Goal: Information Seeking & Learning: Compare options

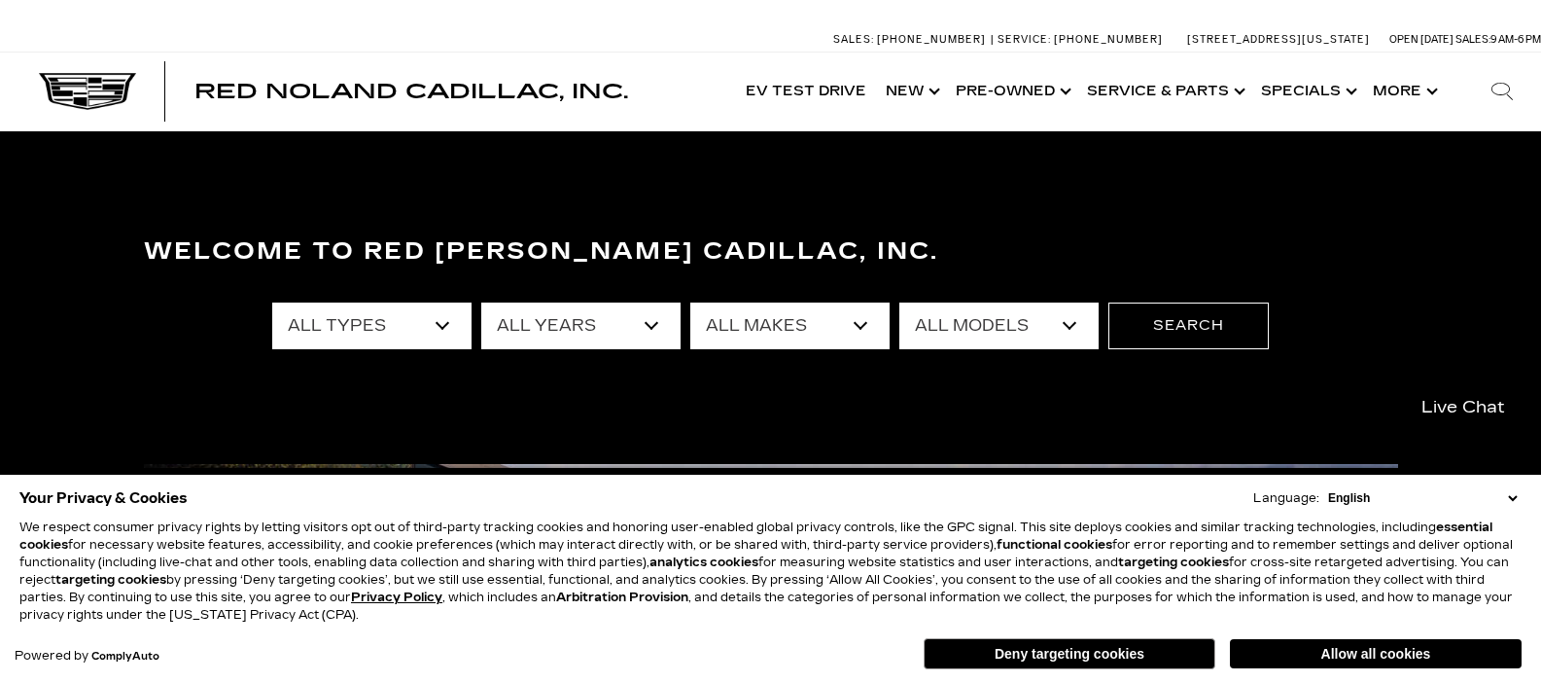
click at [382, 325] on select "All Types New Used Certified Used Demo" at bounding box center [371, 325] width 199 height 47
select select "Used"
click at [272, 302] on select "All Types New Used Certified Used Demo" at bounding box center [371, 325] width 199 height 47
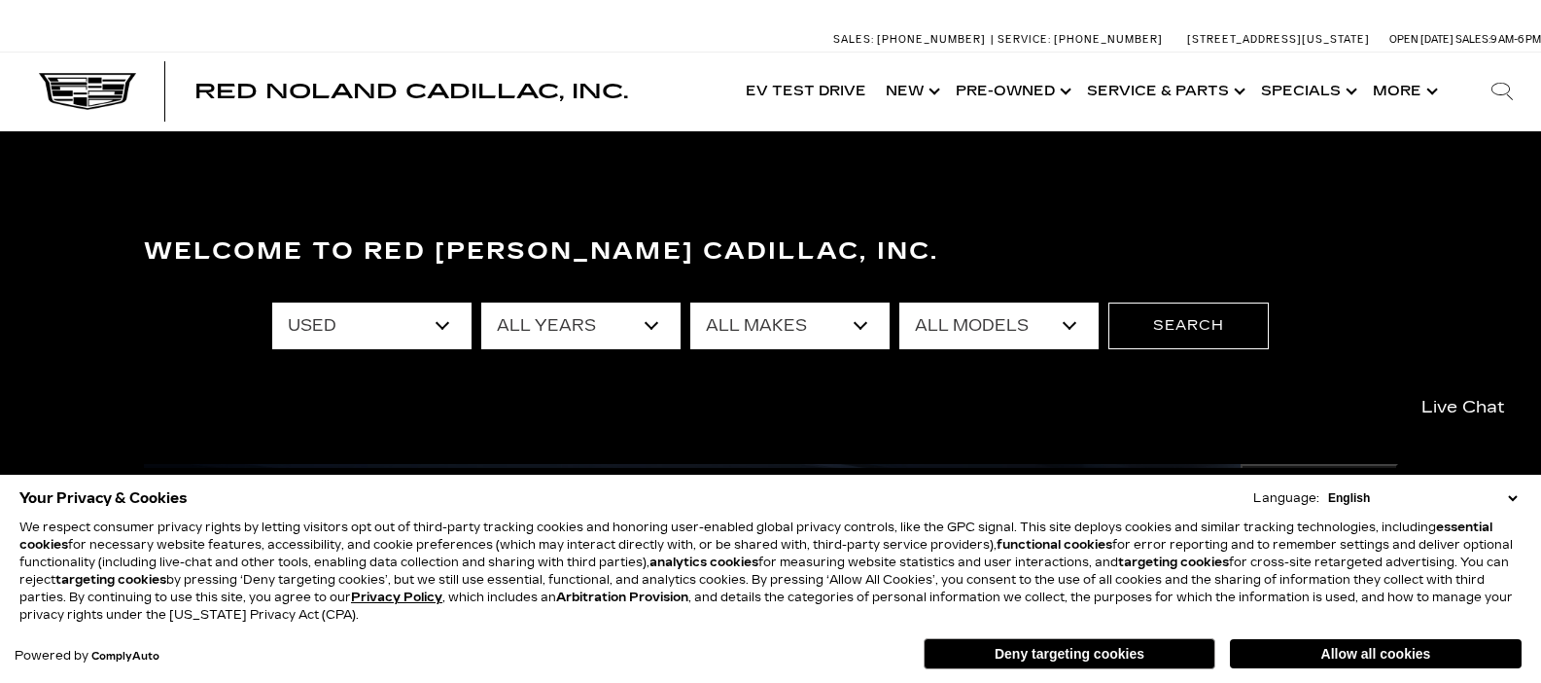
click at [569, 324] on select "All Years 2025 2024 2023 2022 2021 2020 2019 2018 2017 2013" at bounding box center [580, 325] width 199 height 47
select select "2021"
click at [481, 302] on select "All Years 2025 2024 2023 2022 2021 2020 2019 2018 2017 2013" at bounding box center [580, 325] width 199 height 47
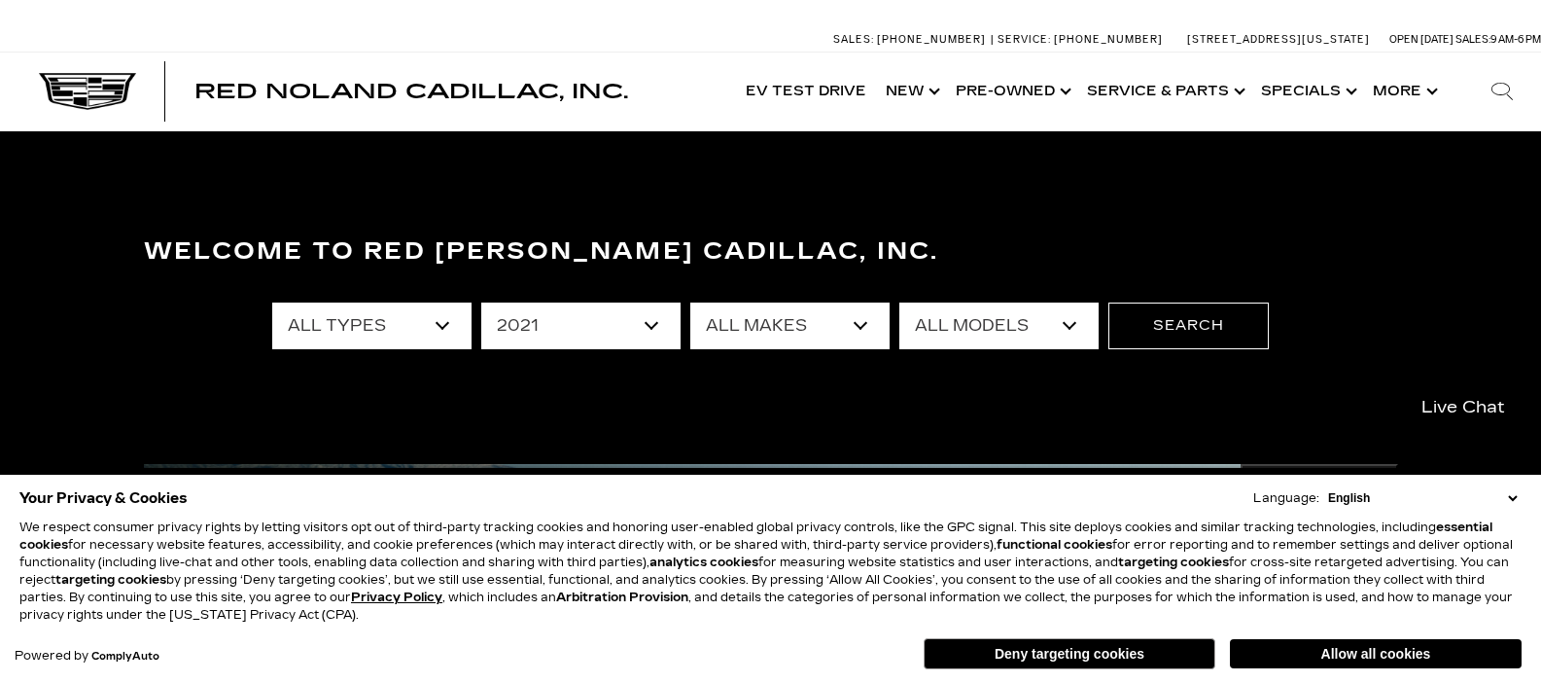
click at [790, 323] on select "All Makes Cadillac Ford Jeep" at bounding box center [789, 325] width 199 height 47
select select "Cadillac"
click at [690, 302] on select "All Makes Cadillac Ford Jeep" at bounding box center [789, 325] width 199 height 47
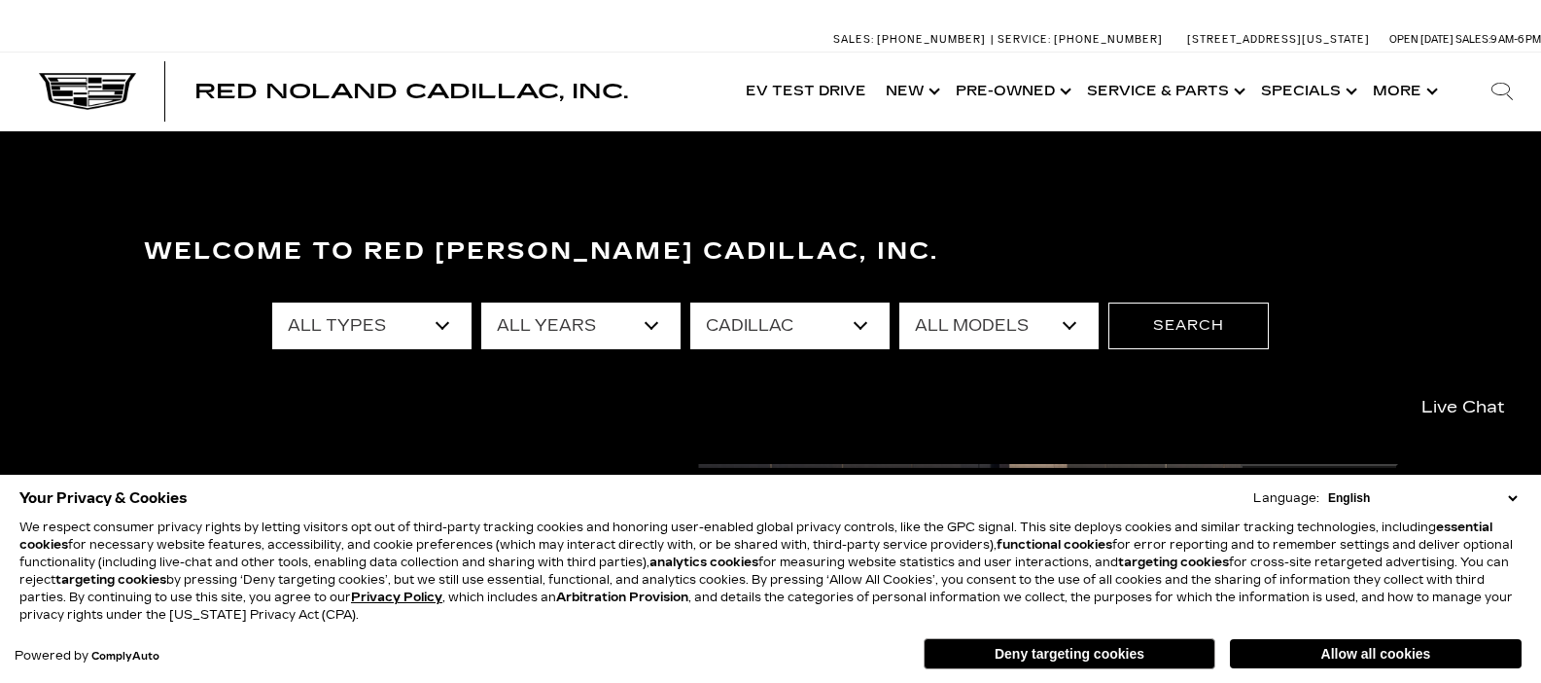
click at [973, 314] on select "All Models Escalade" at bounding box center [998, 325] width 199 height 47
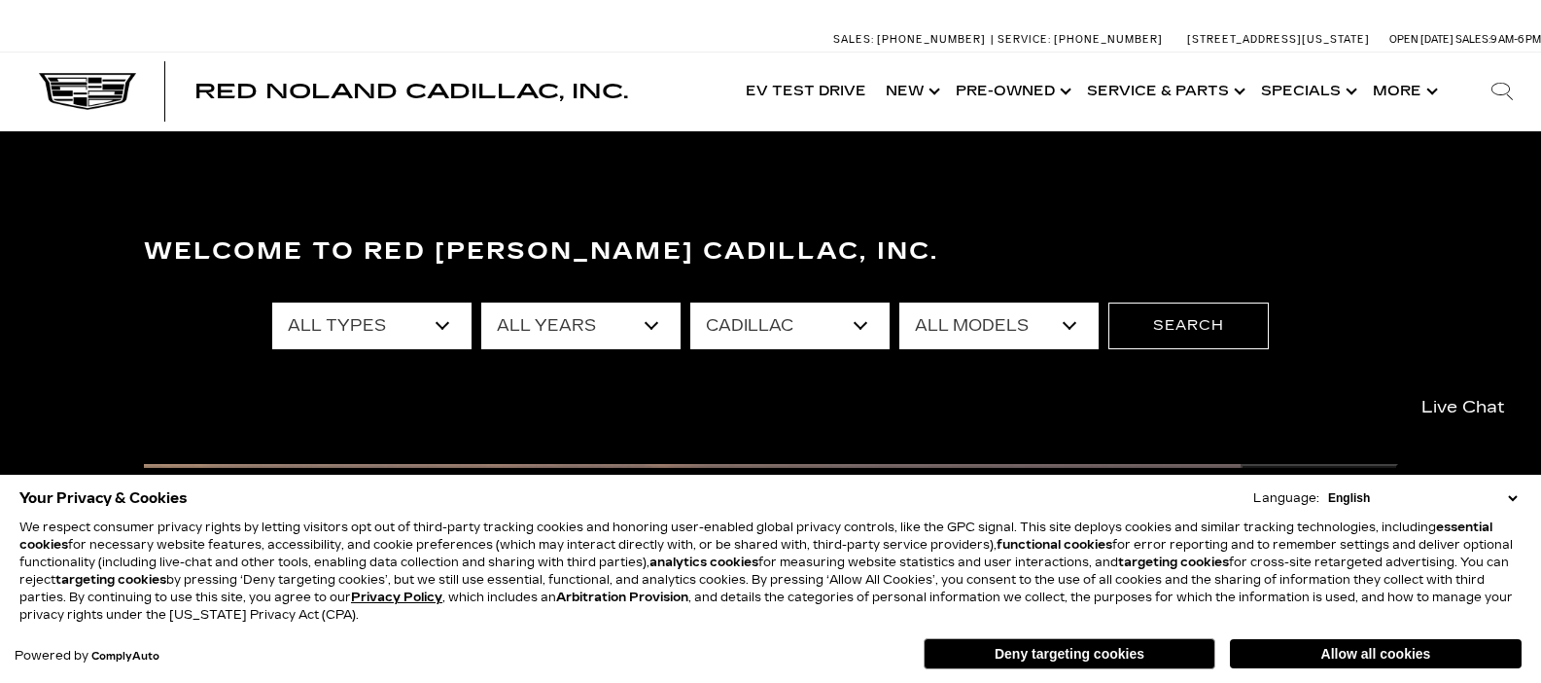
click at [899, 302] on select "All Models Escalade" at bounding box center [998, 325] width 199 height 47
click at [1192, 320] on button "Search" at bounding box center [1188, 325] width 160 height 47
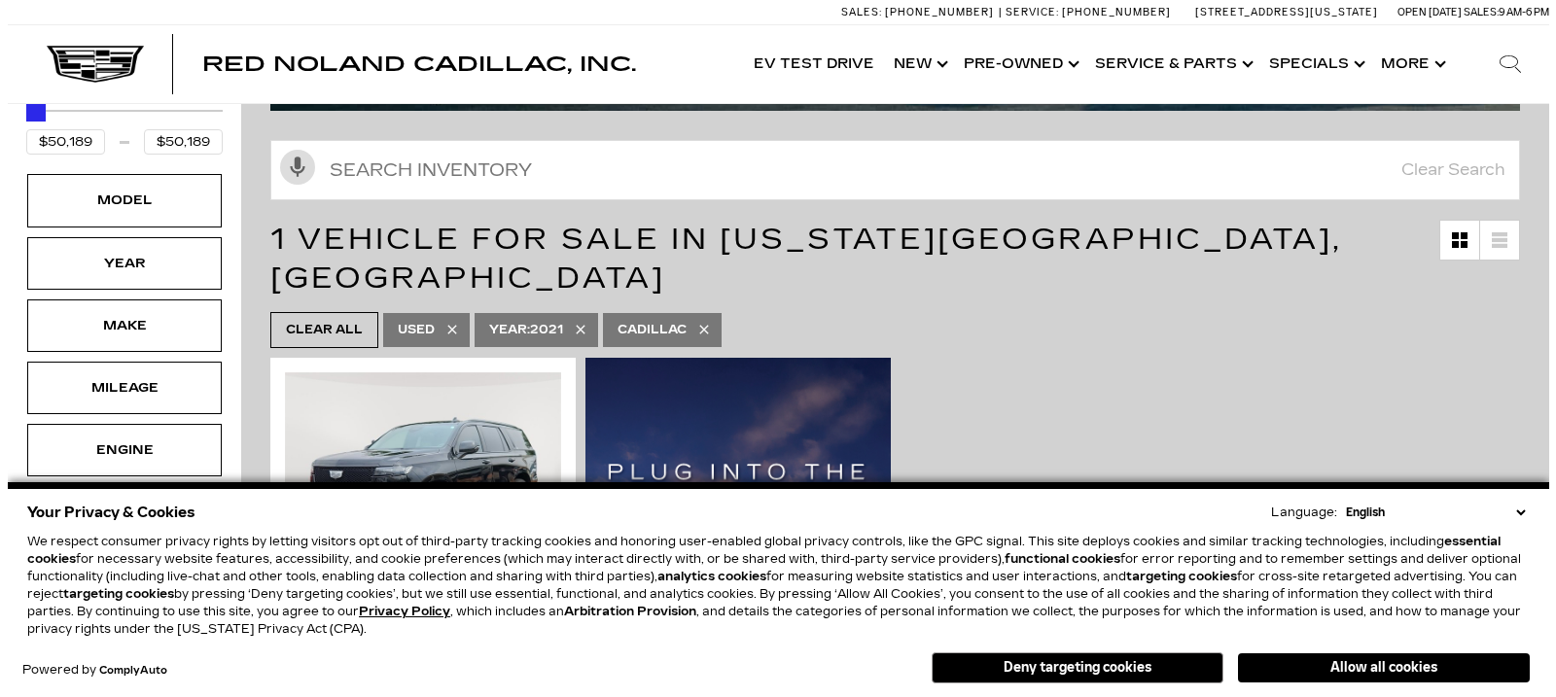
scroll to position [272, 0]
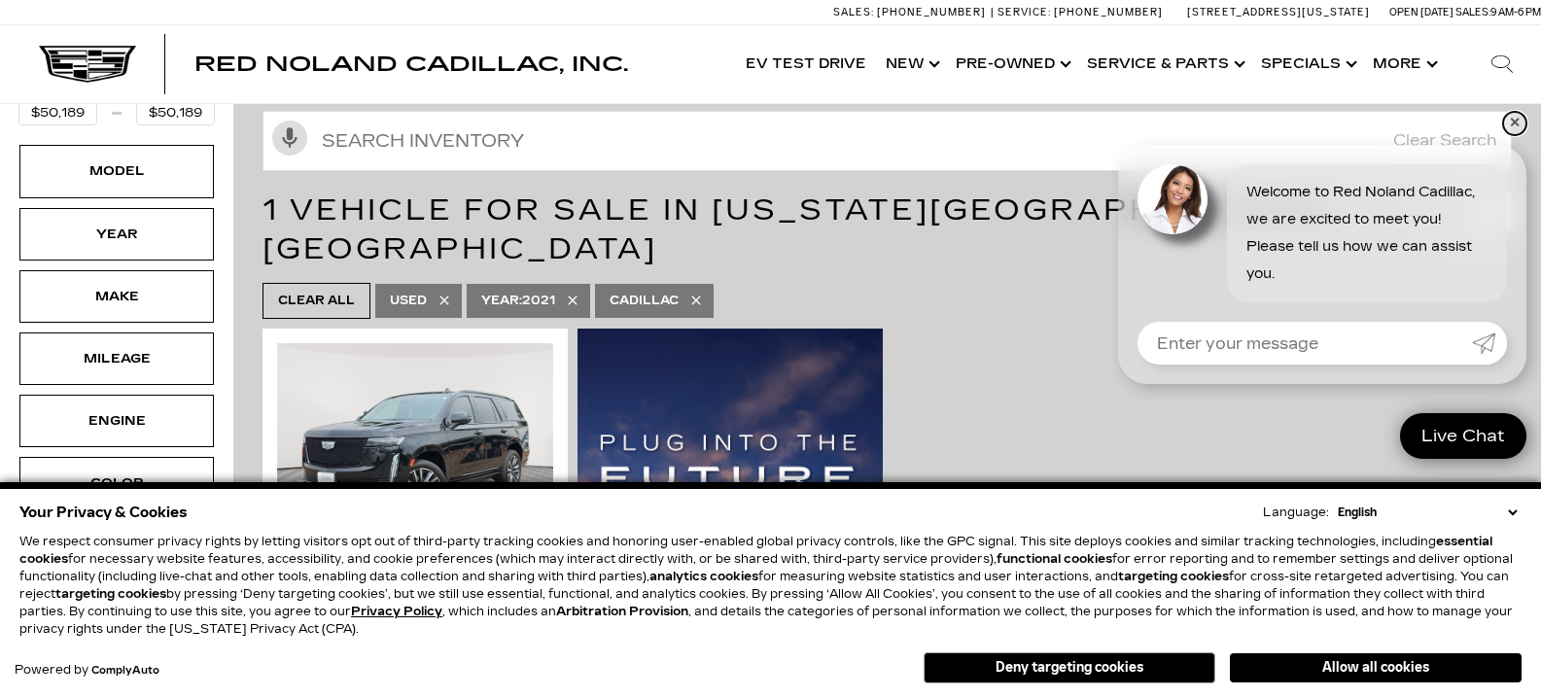
click at [1509, 113] on link "✕" at bounding box center [1514, 123] width 23 height 23
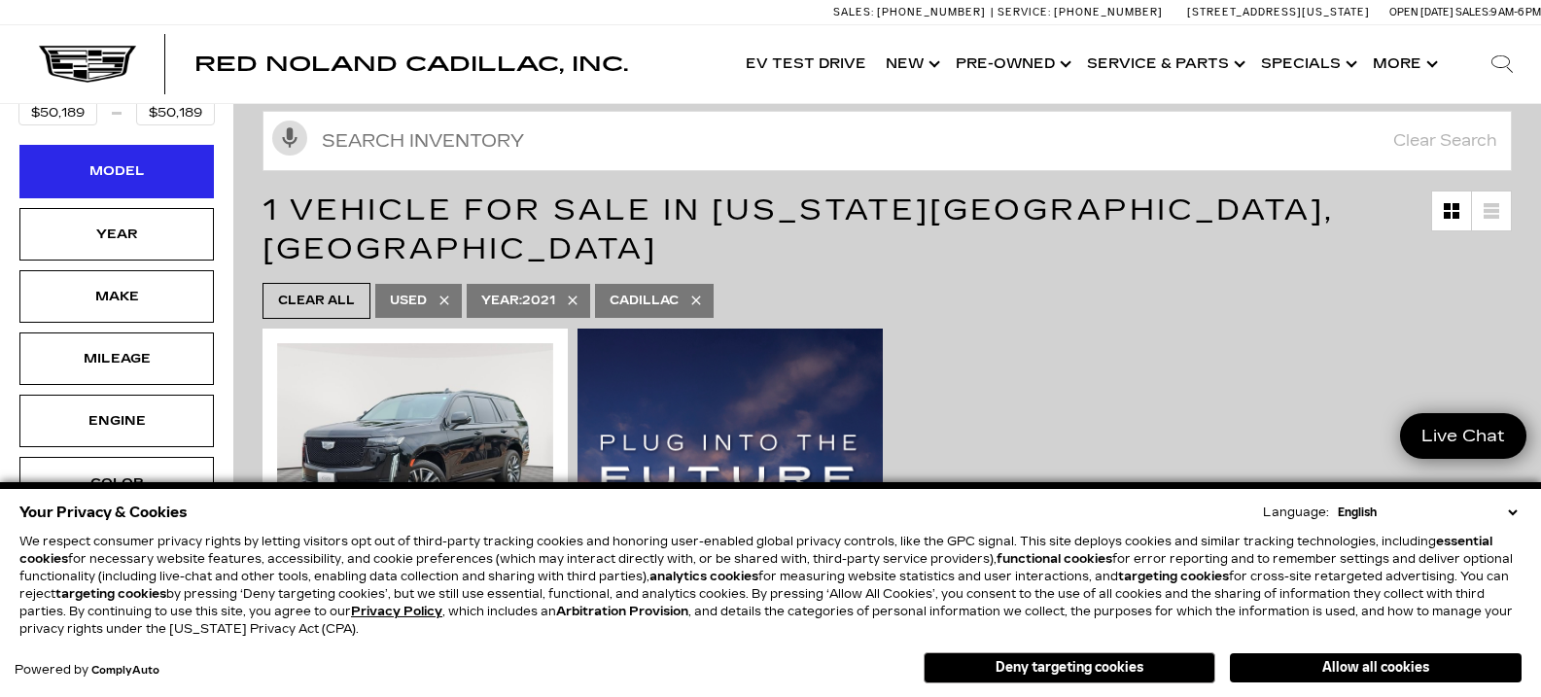
click at [168, 145] on div "Model" at bounding box center [116, 171] width 194 height 53
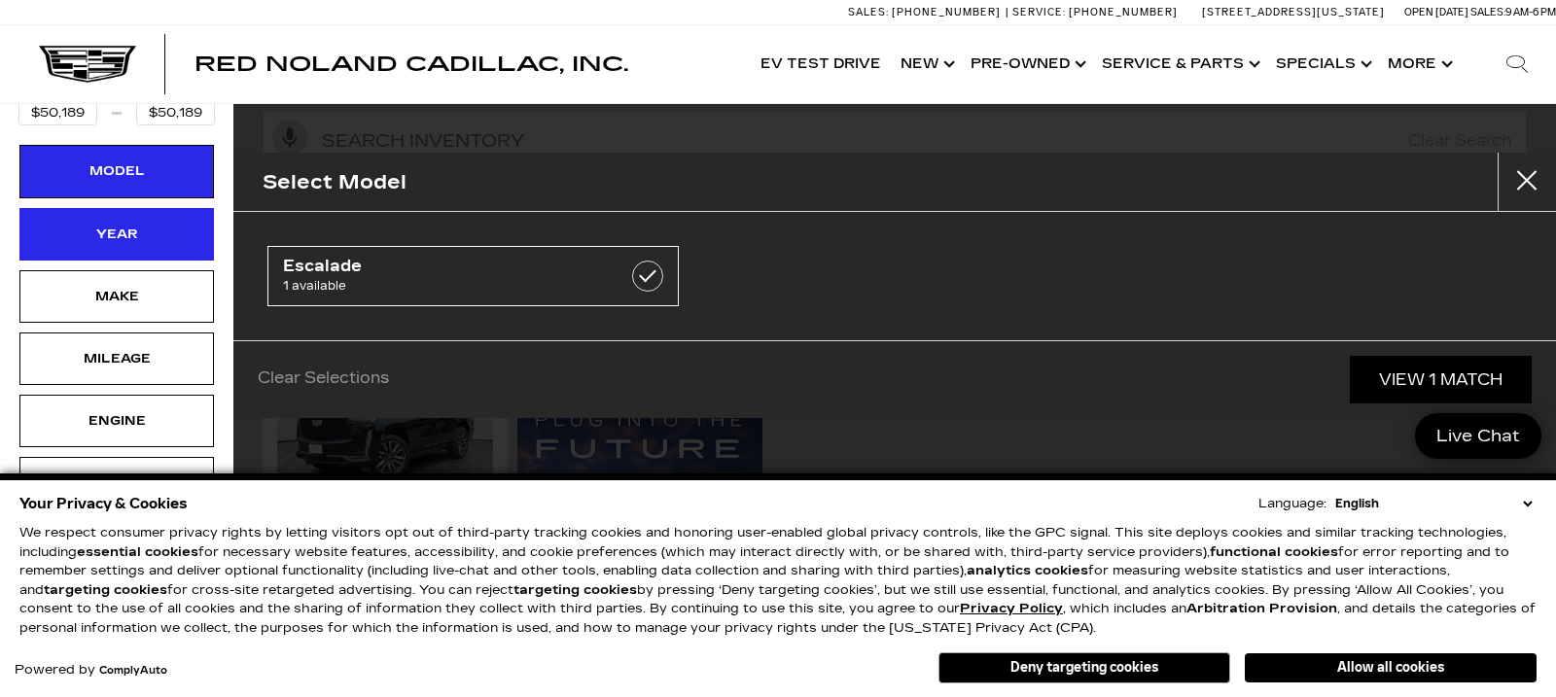
click at [153, 224] on div "Year" at bounding box center [116, 234] width 97 height 21
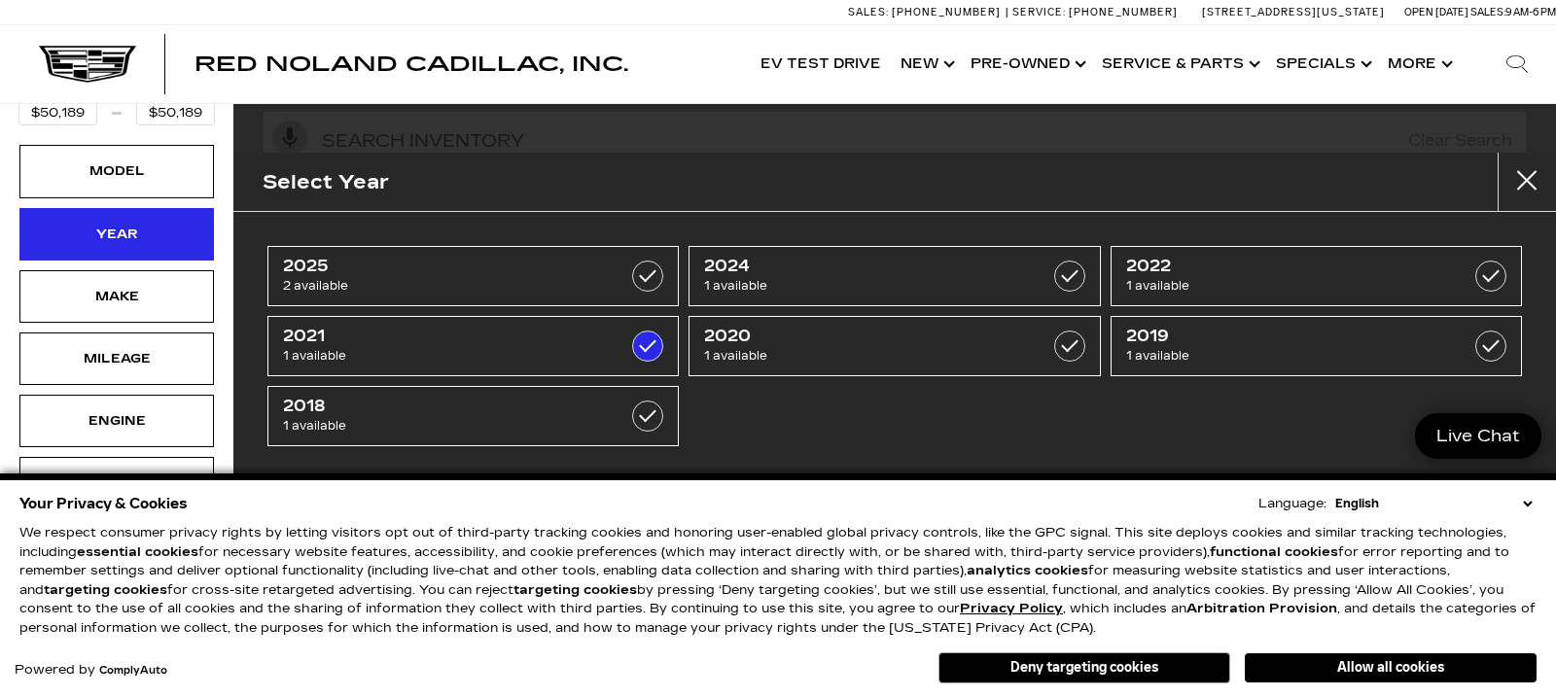
click at [153, 224] on div "Year" at bounding box center [116, 234] width 97 height 21
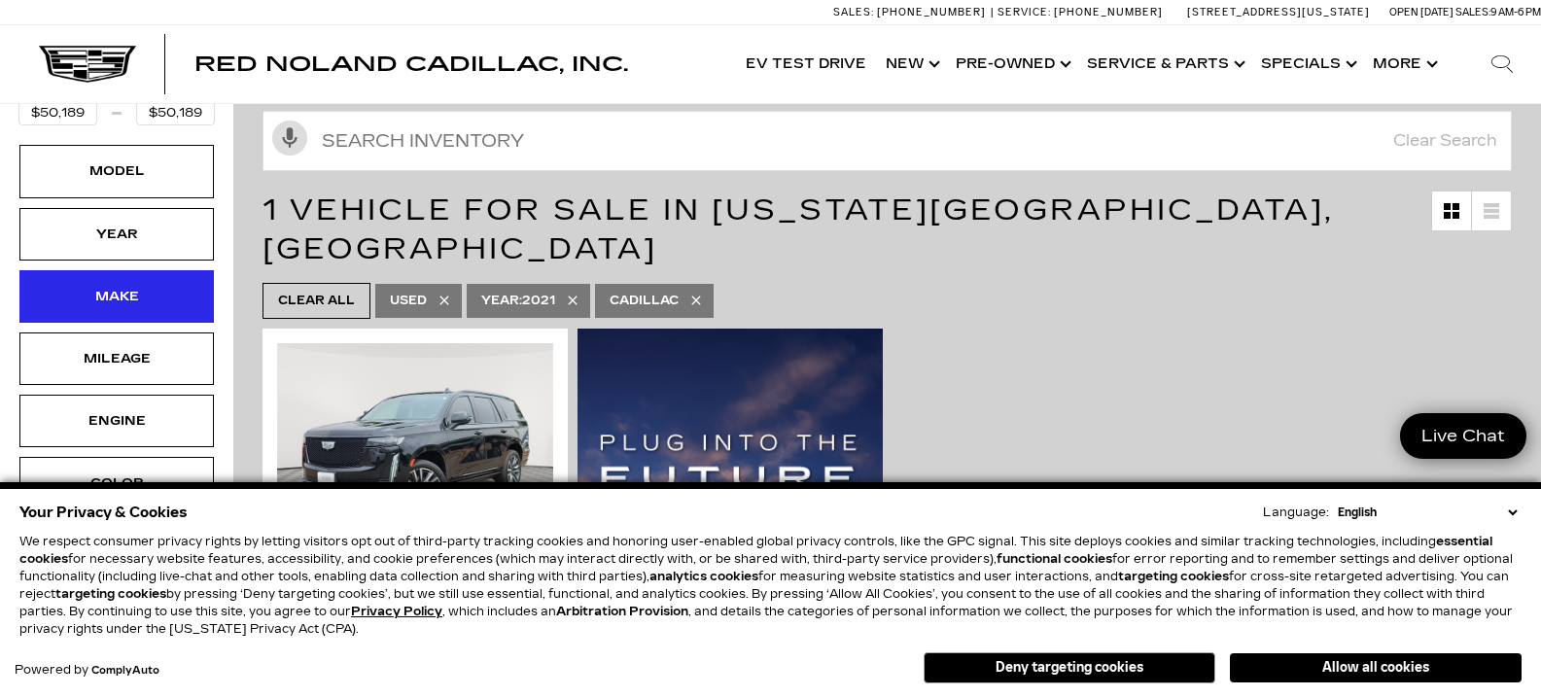
click at [158, 270] on div "Make" at bounding box center [116, 296] width 194 height 53
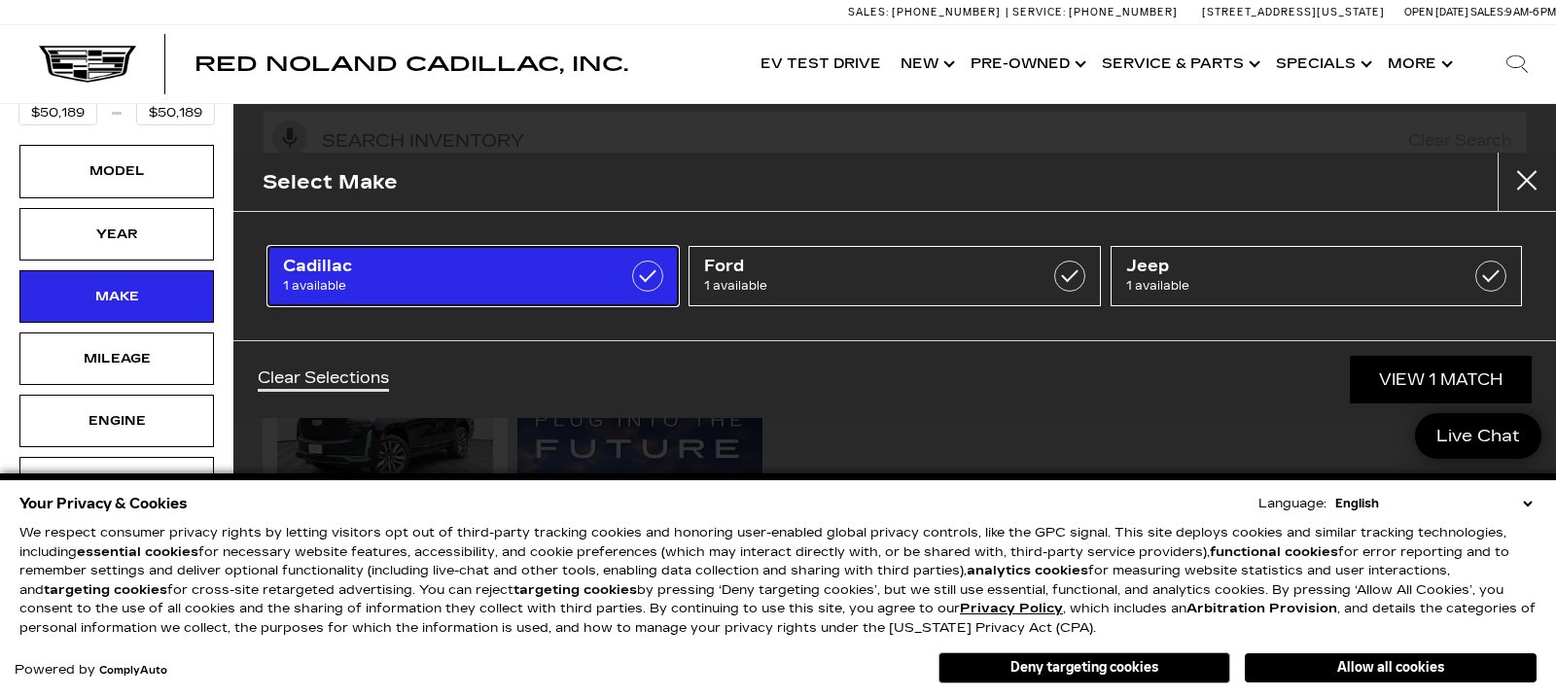
click at [414, 278] on span "1 available" at bounding box center [445, 285] width 324 height 19
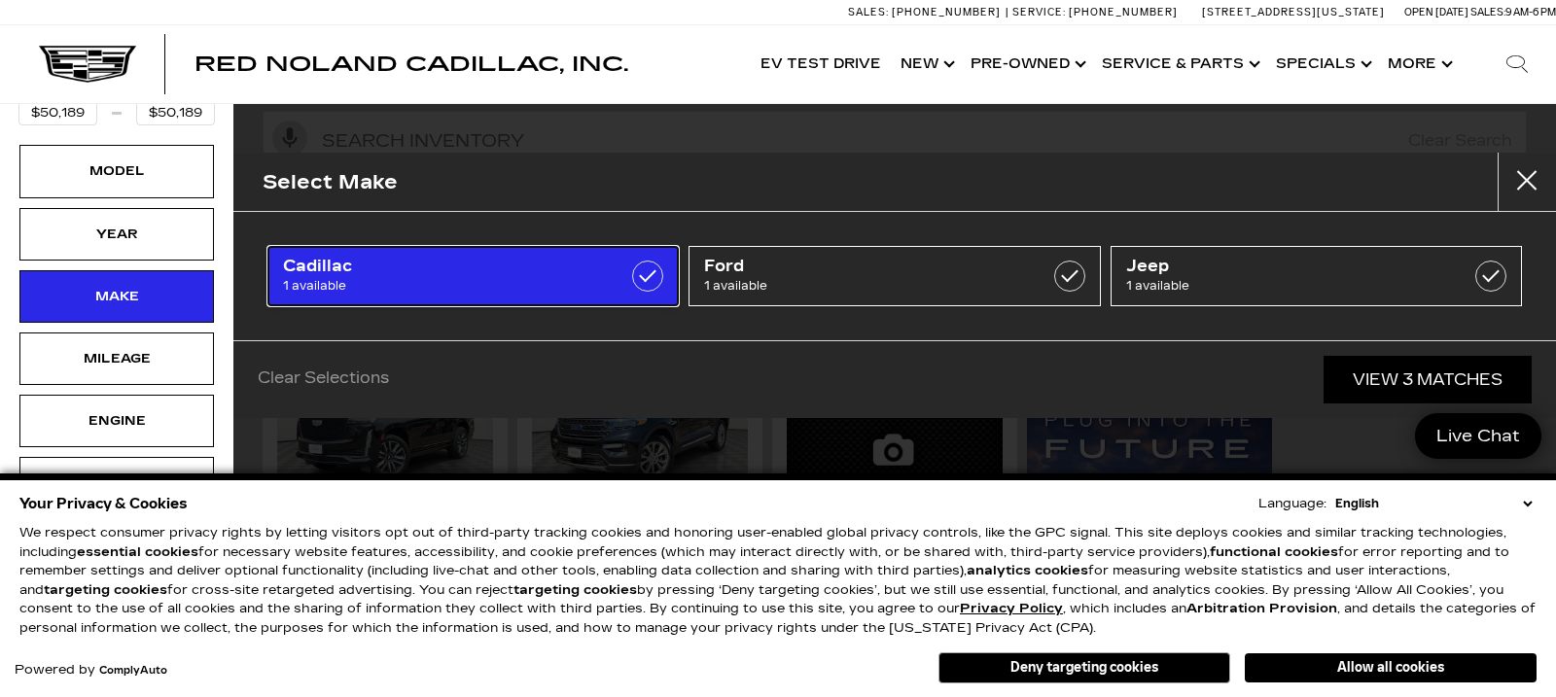
type input "$29,189"
checkbox input "false"
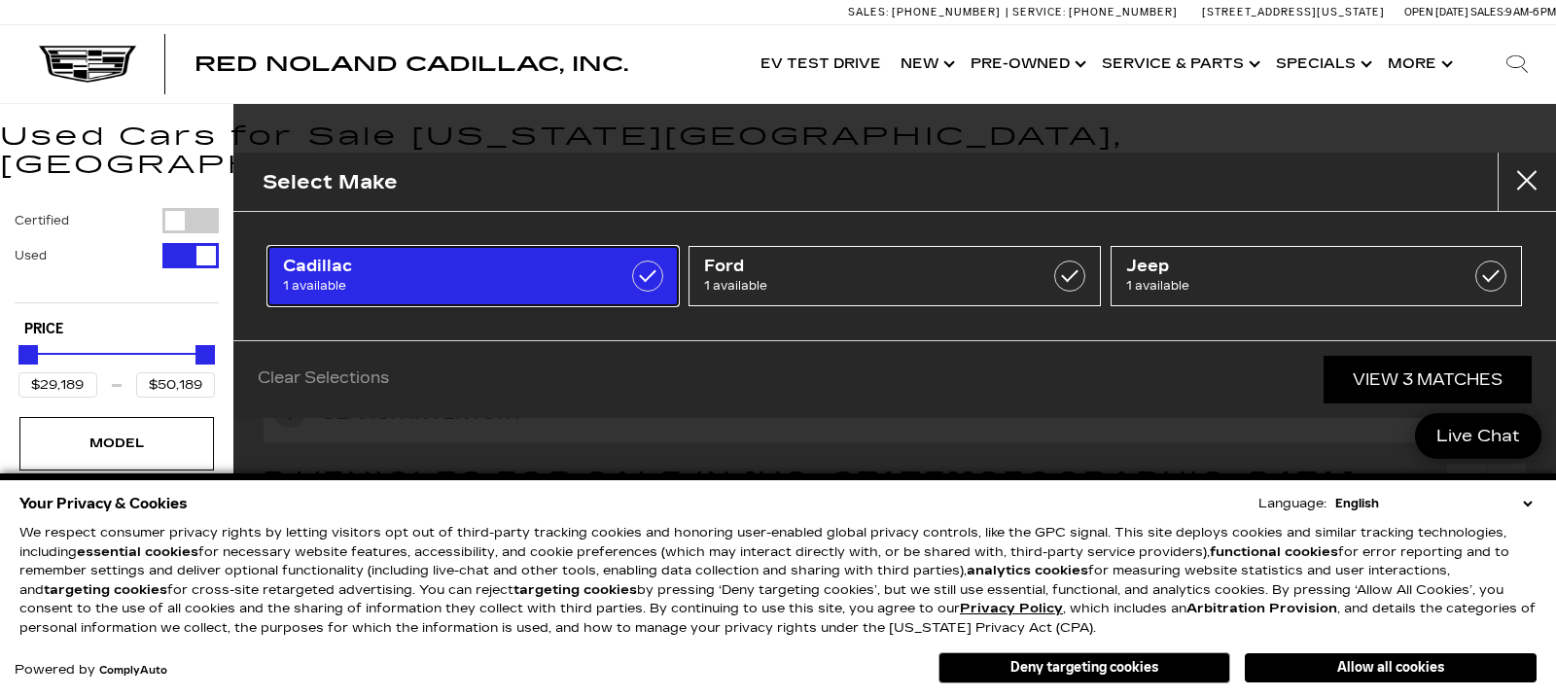
click at [414, 278] on span "1 available" at bounding box center [445, 285] width 324 height 19
type input "$50,189"
checkbox input "true"
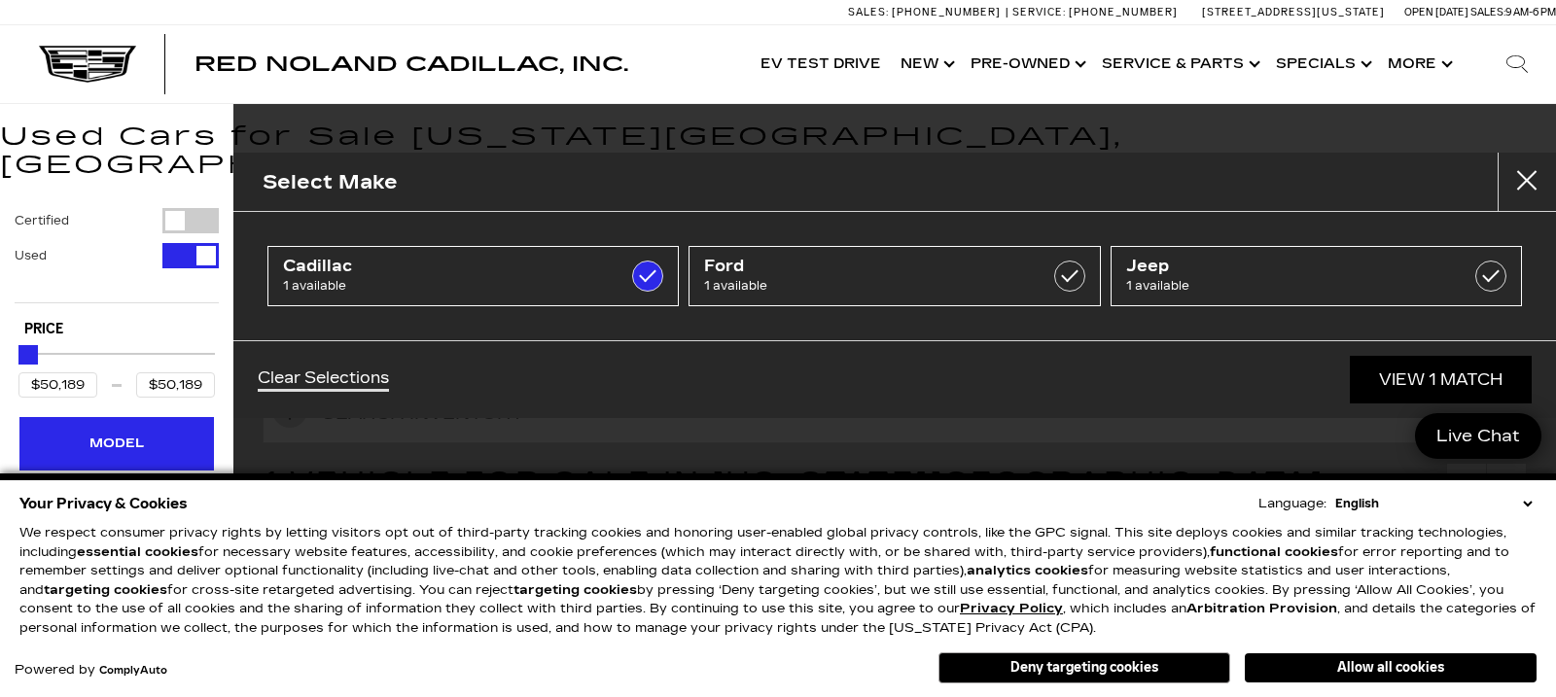
click at [180, 417] on div "Model" at bounding box center [116, 443] width 194 height 53
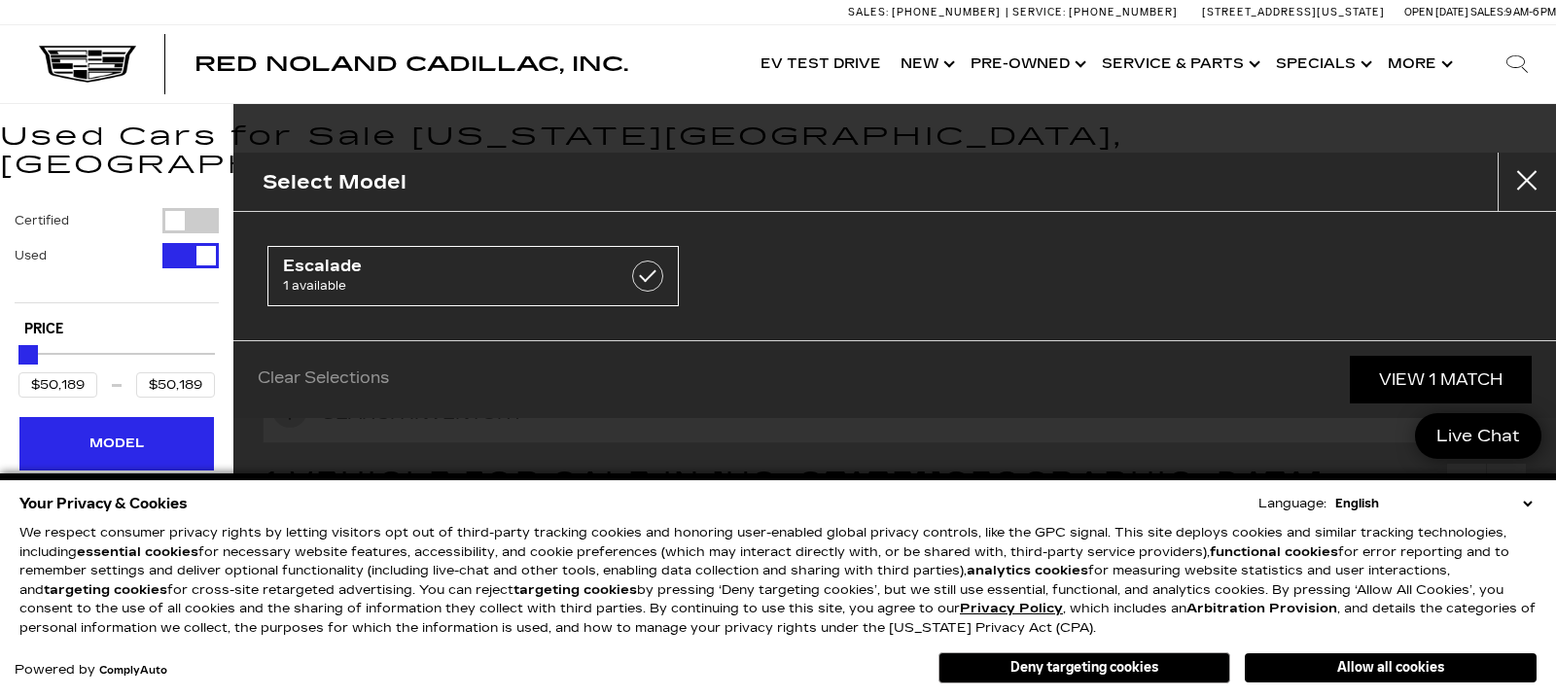
click at [180, 417] on div "Model" at bounding box center [116, 443] width 194 height 53
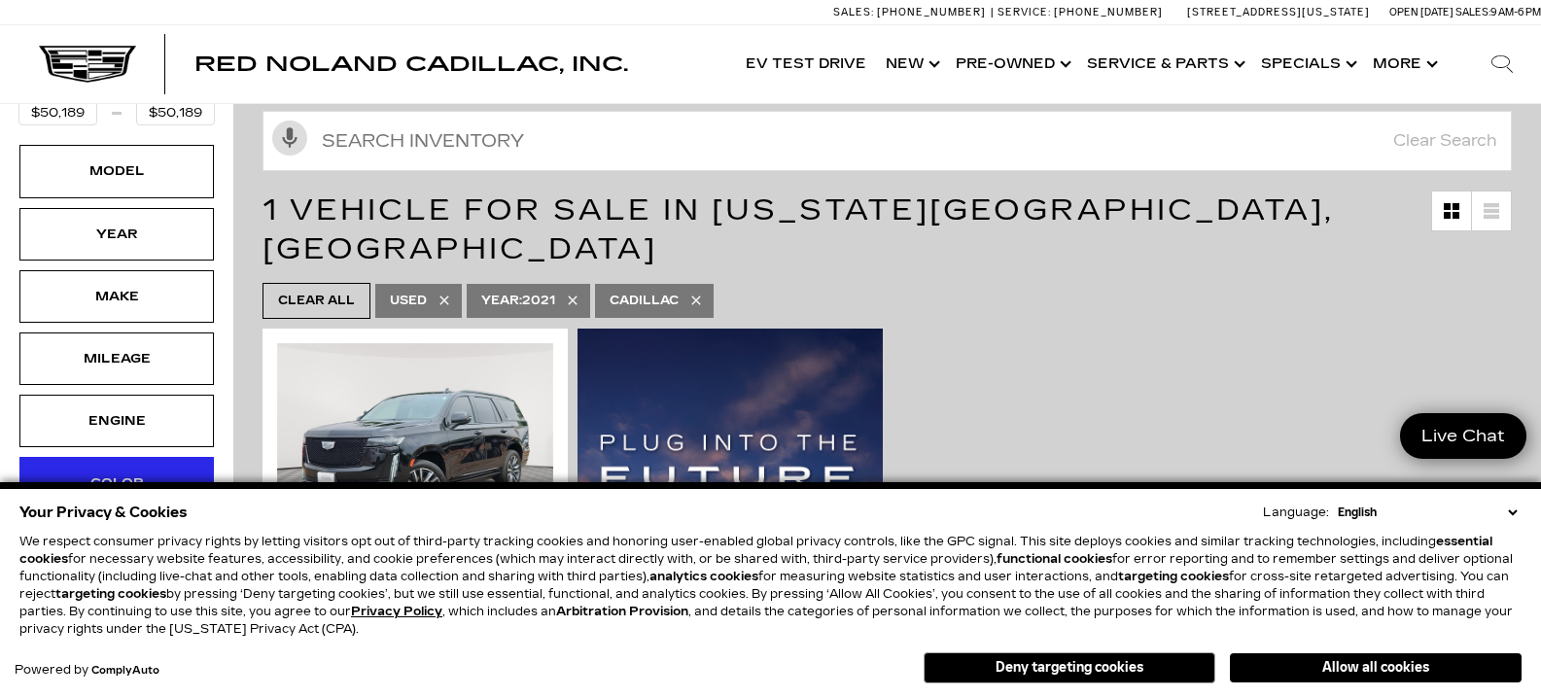
scroll to position [233, 0]
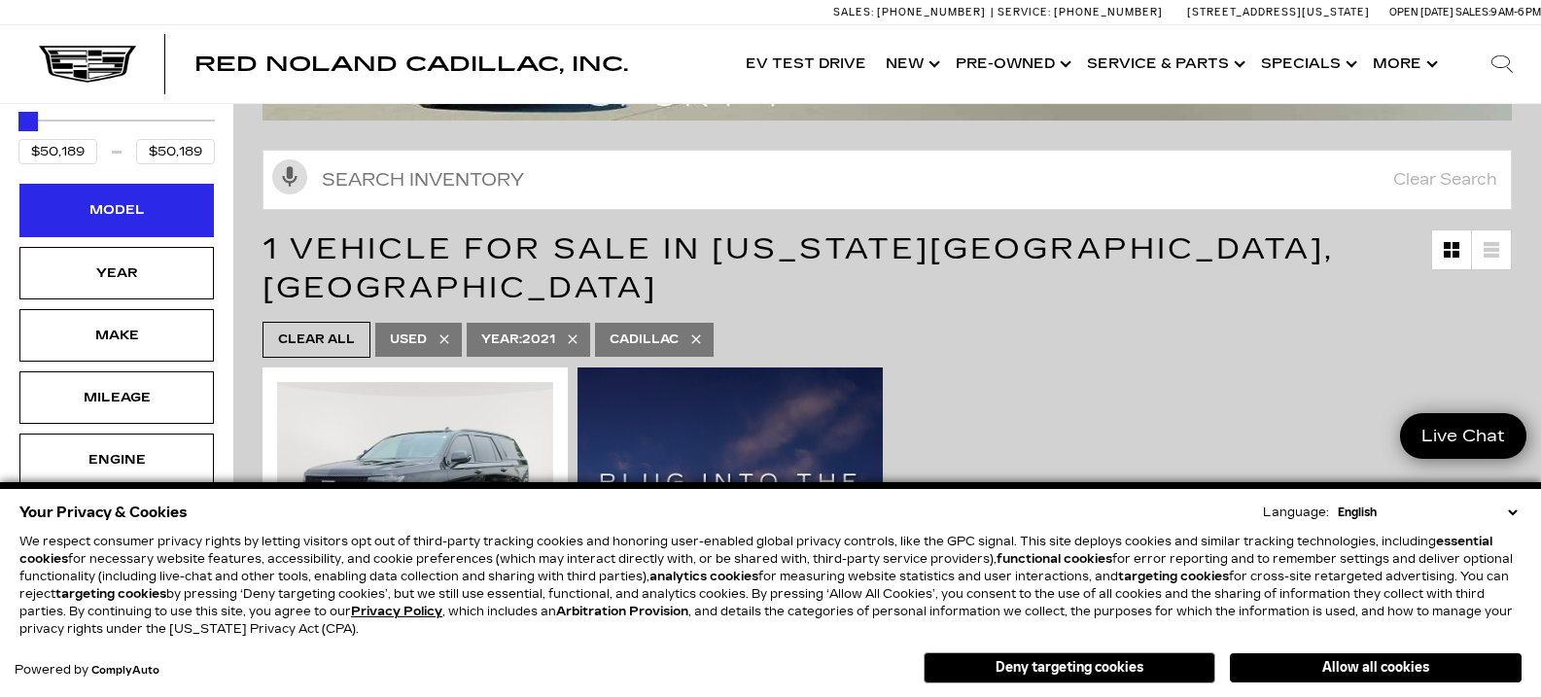
click at [147, 199] on div "Model" at bounding box center [116, 209] width 97 height 21
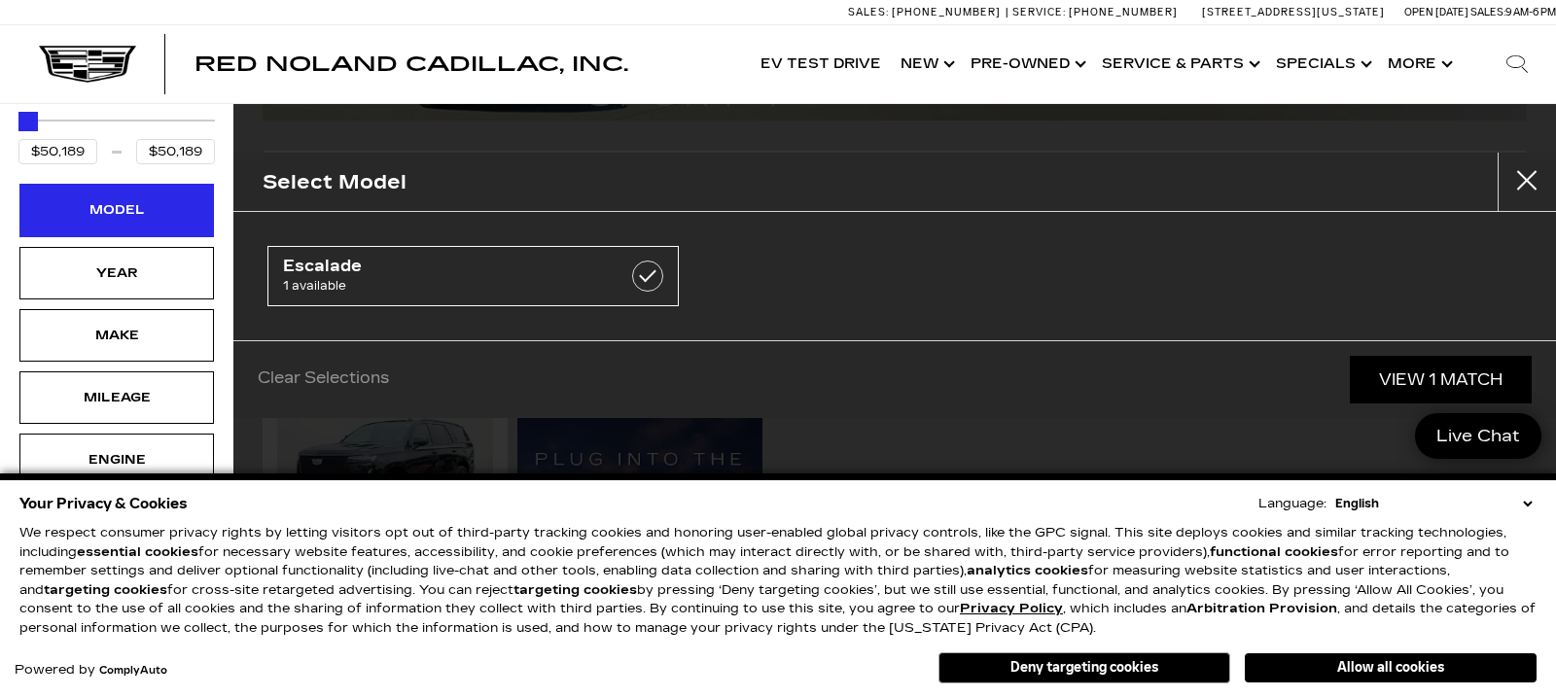
click at [147, 199] on div "Model" at bounding box center [116, 209] width 97 height 21
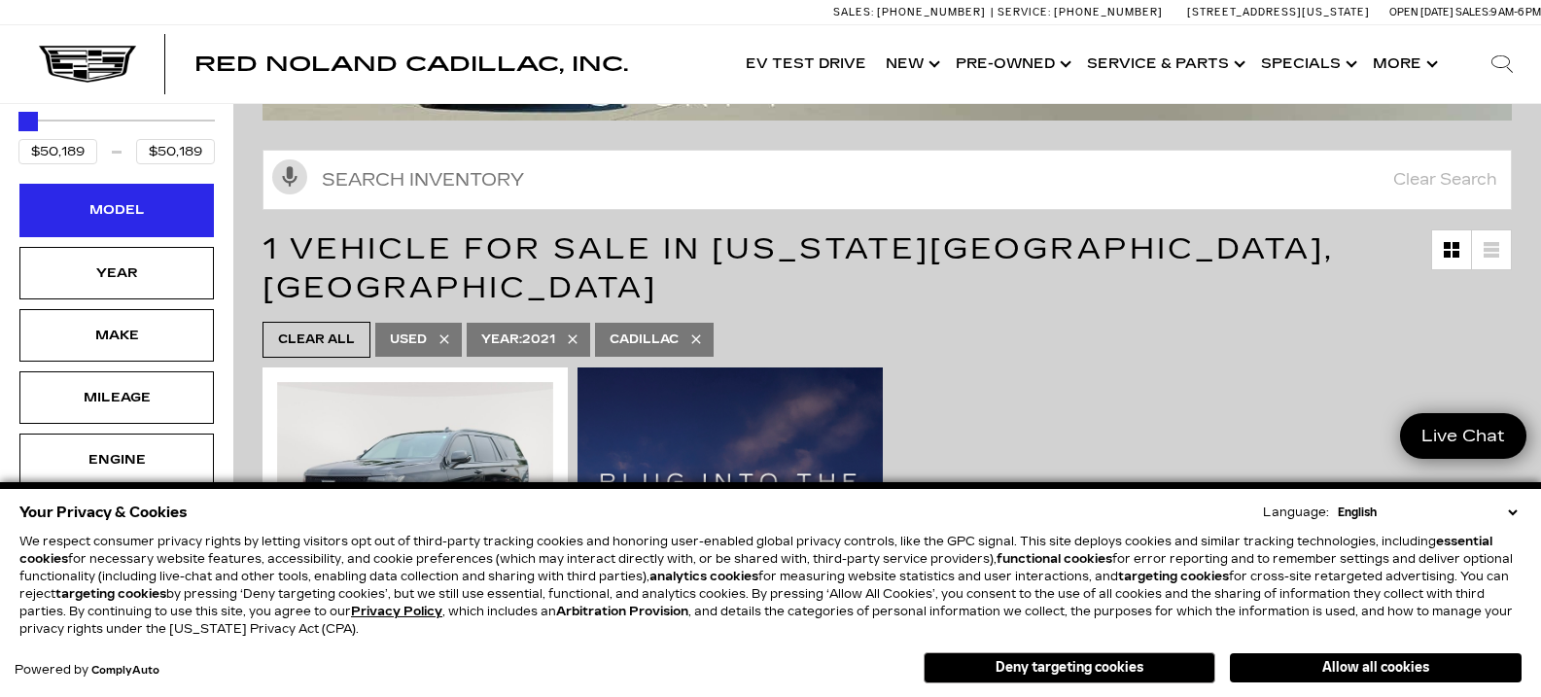
click at [147, 199] on div "Model" at bounding box center [116, 209] width 97 height 21
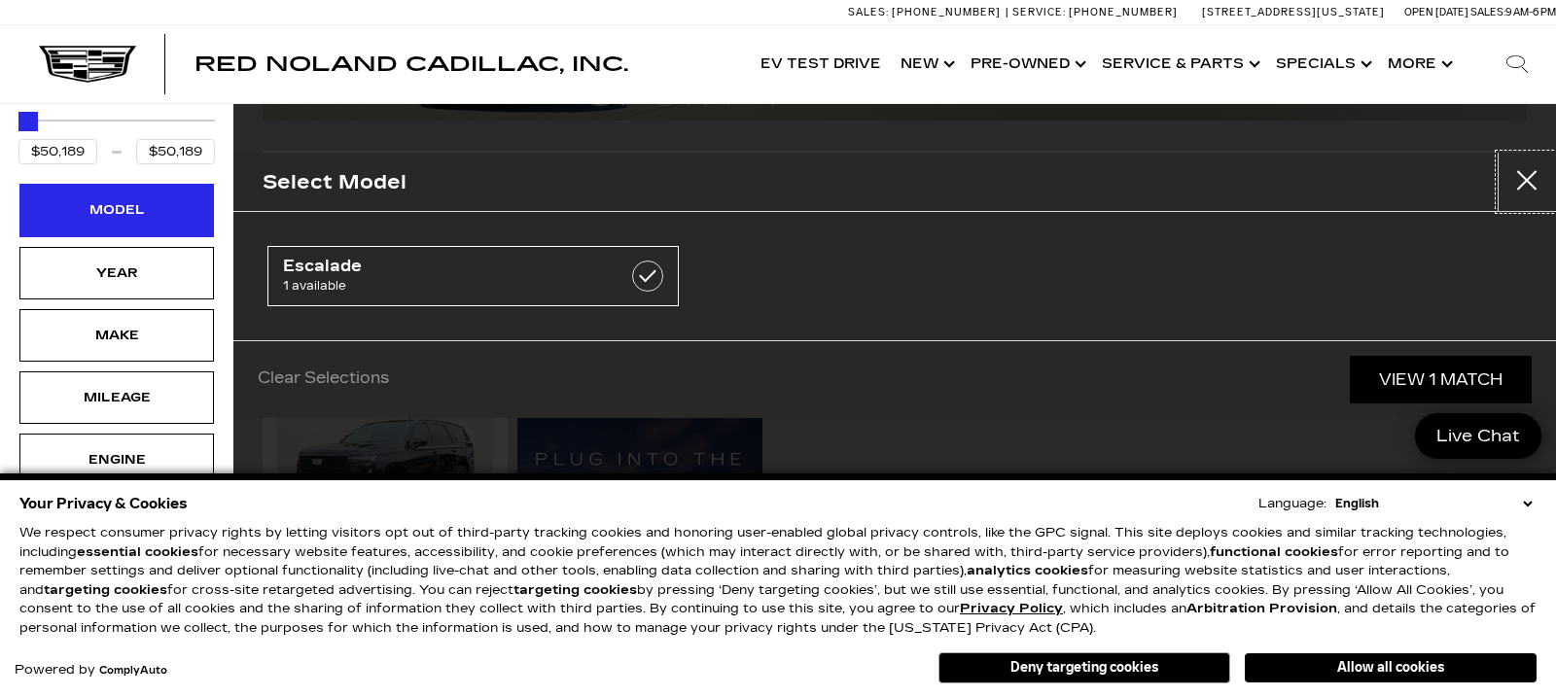
click at [147, 199] on div "Model" at bounding box center [116, 209] width 97 height 21
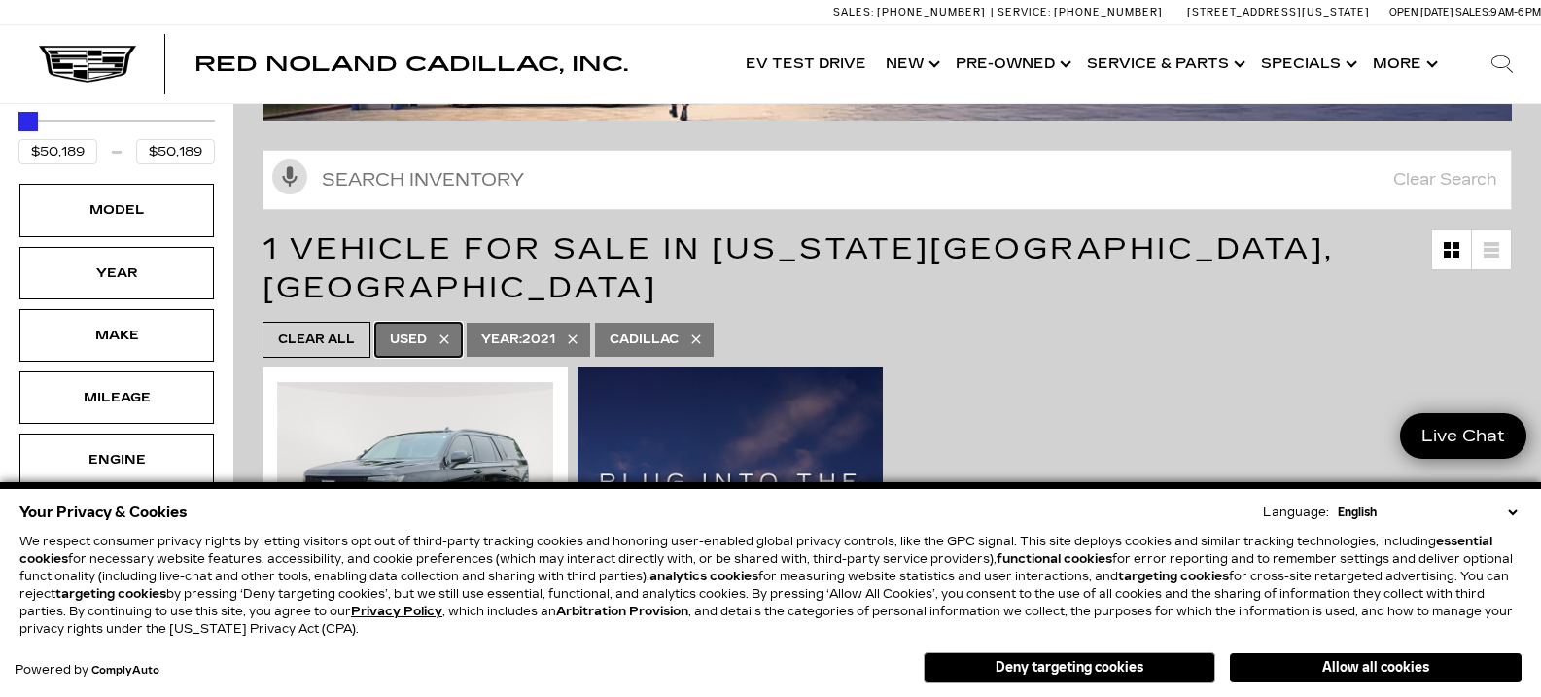
click at [411, 328] on span "Used" at bounding box center [408, 340] width 37 height 24
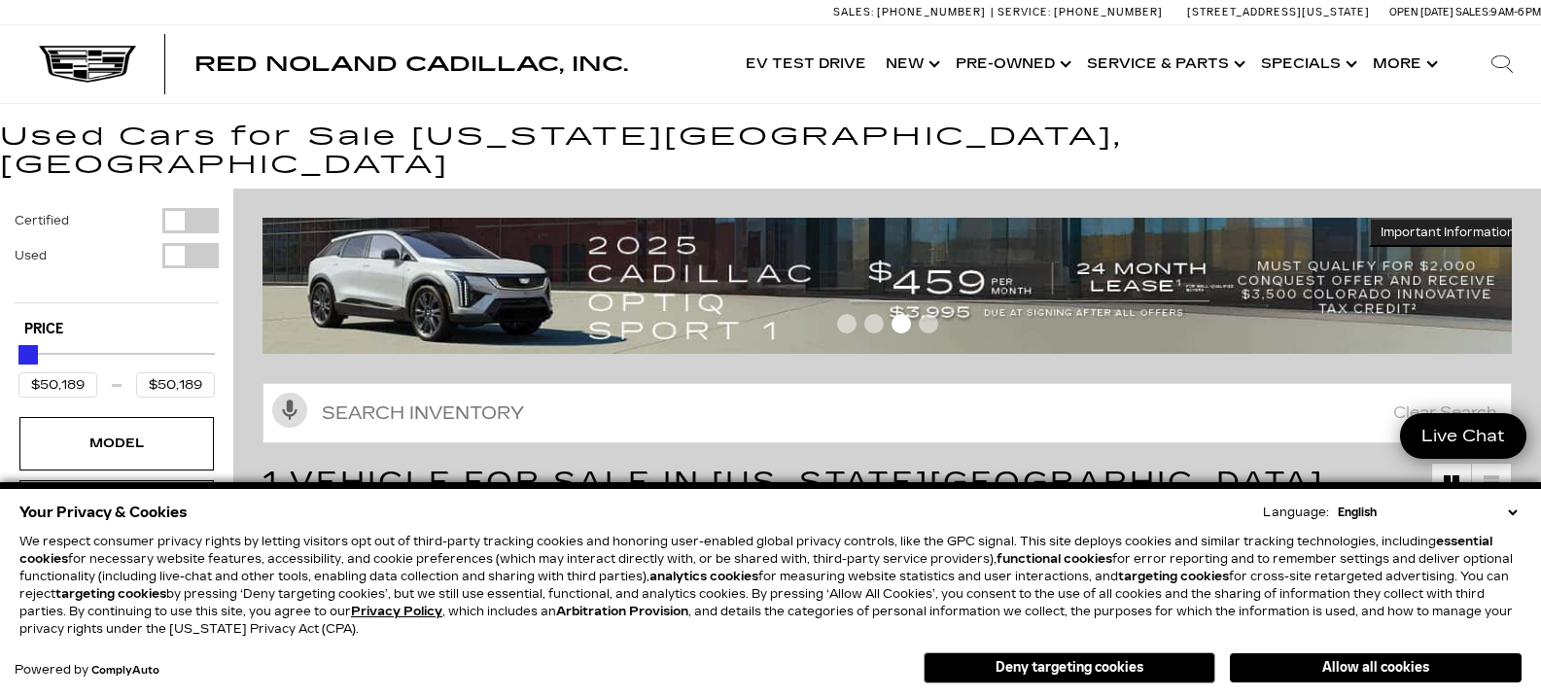
click at [411, 280] on img at bounding box center [895, 285] width 1264 height 135
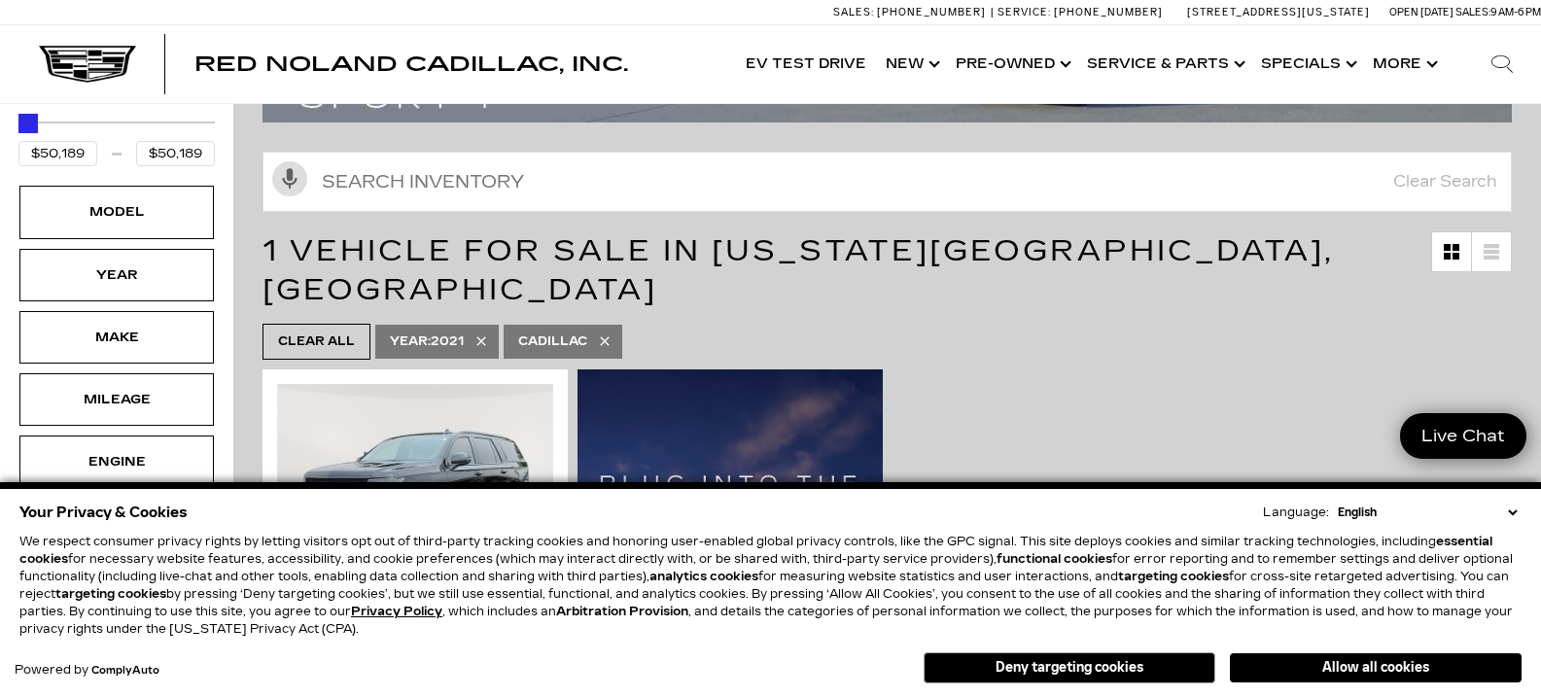
scroll to position [233, 0]
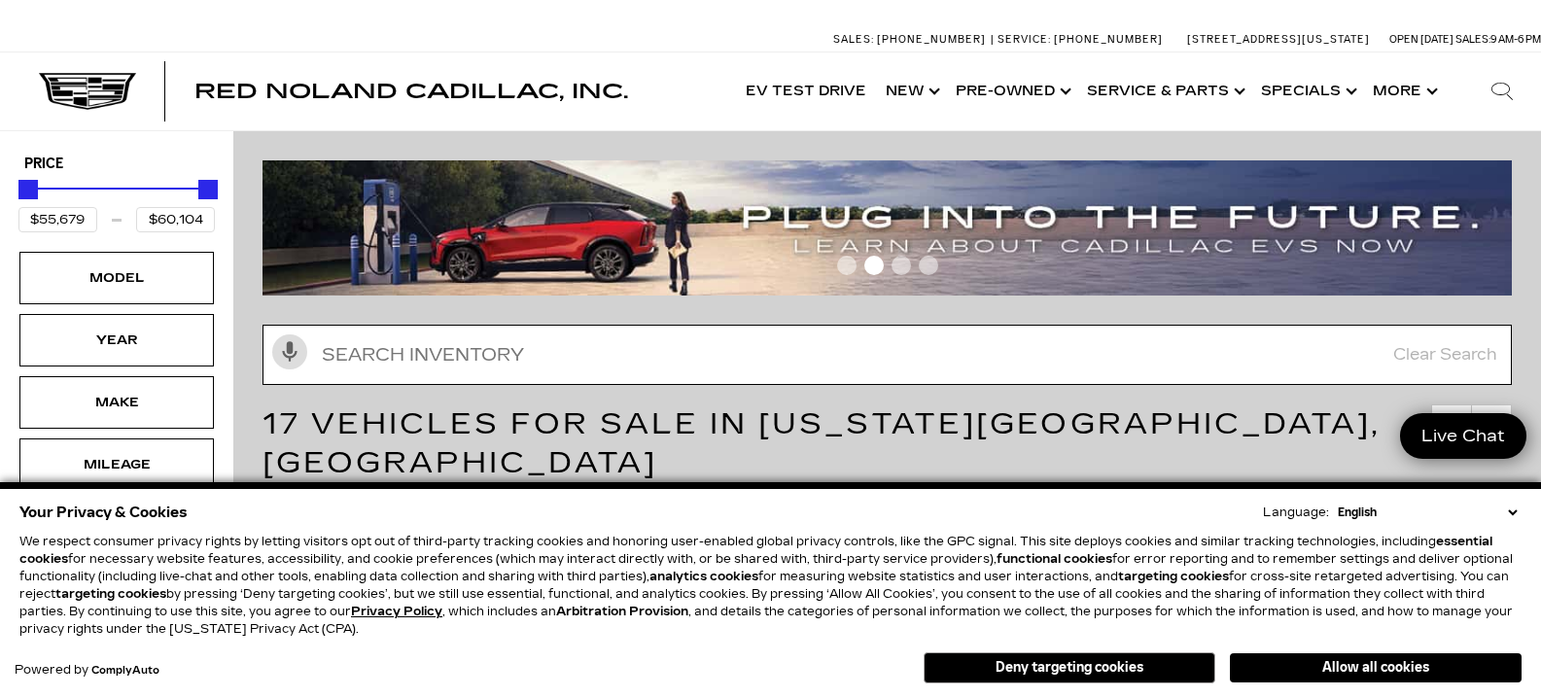
click at [589, 362] on input "text" at bounding box center [887, 355] width 1249 height 60
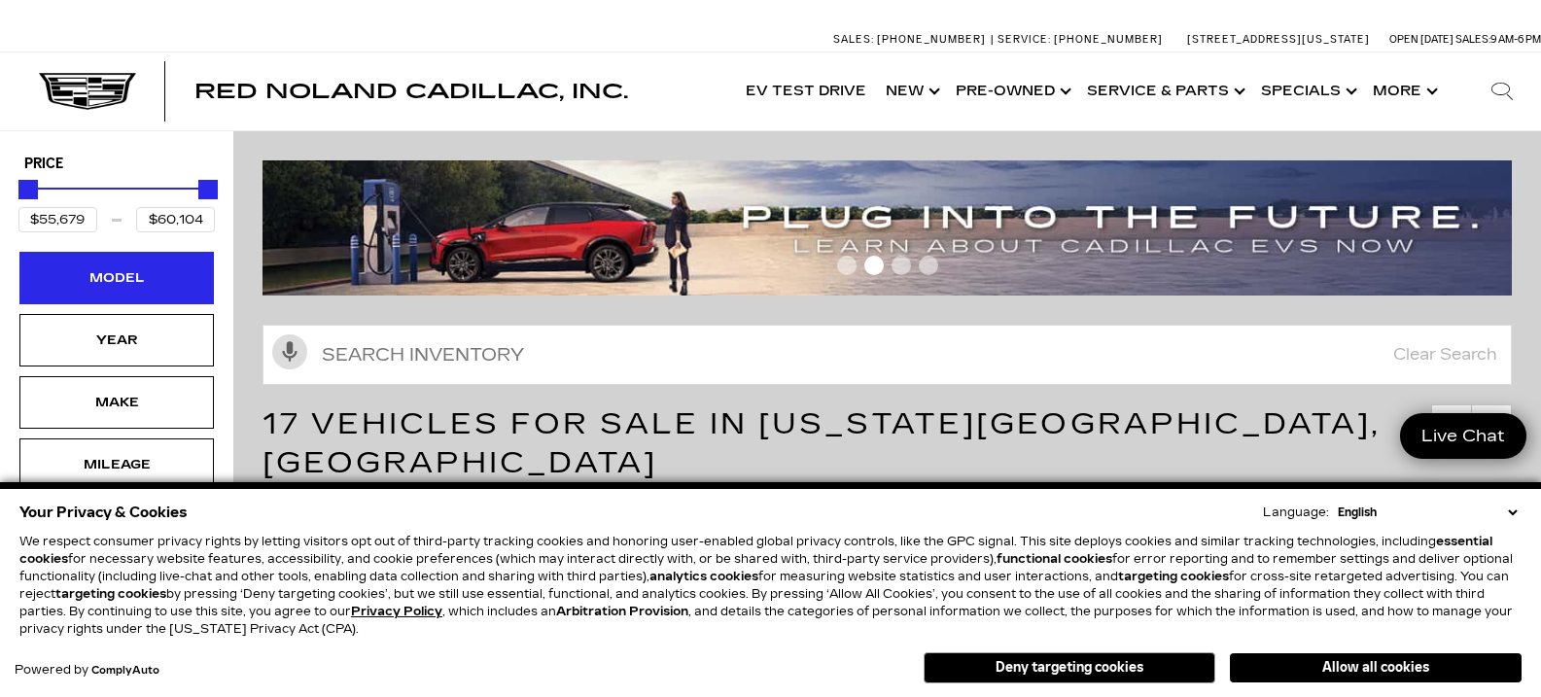
click at [161, 266] on div "Model" at bounding box center [116, 278] width 194 height 53
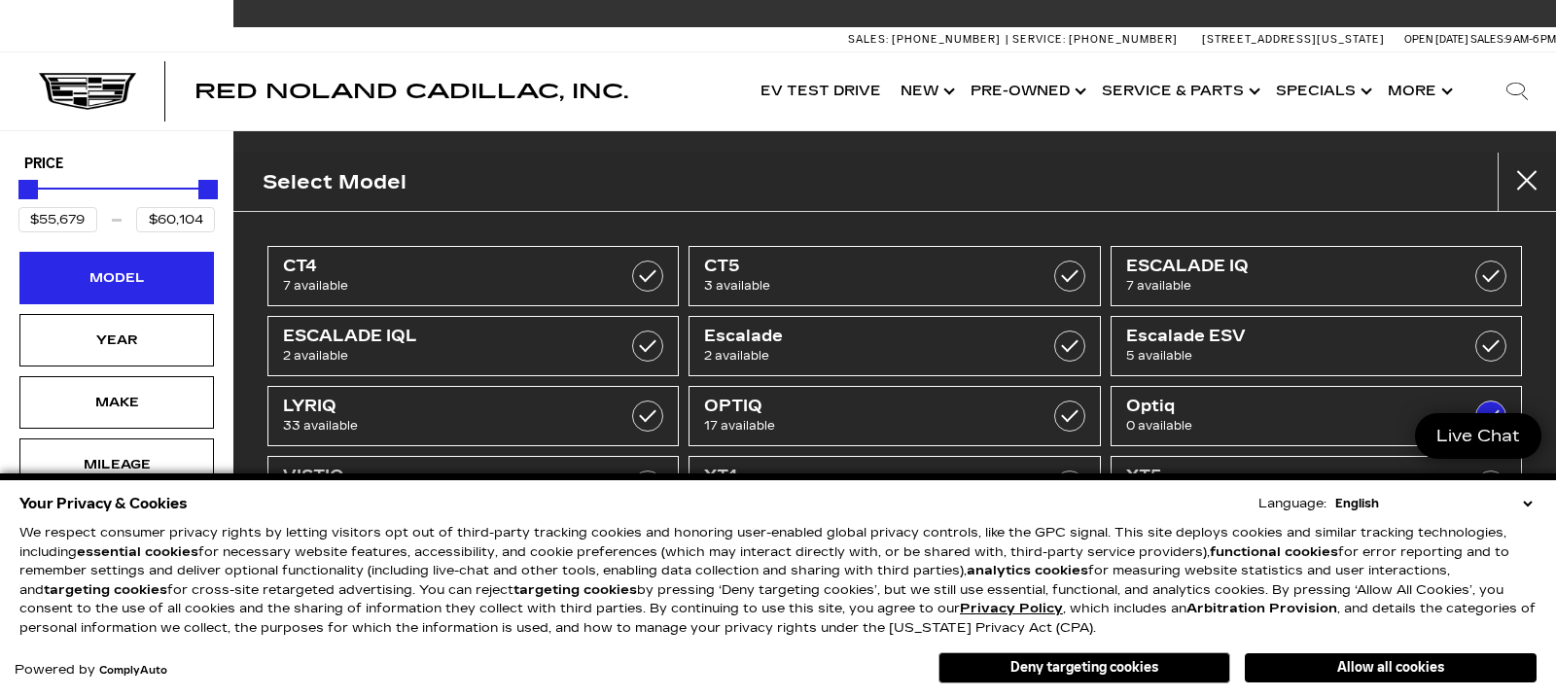
click at [161, 266] on div "Model" at bounding box center [116, 278] width 194 height 53
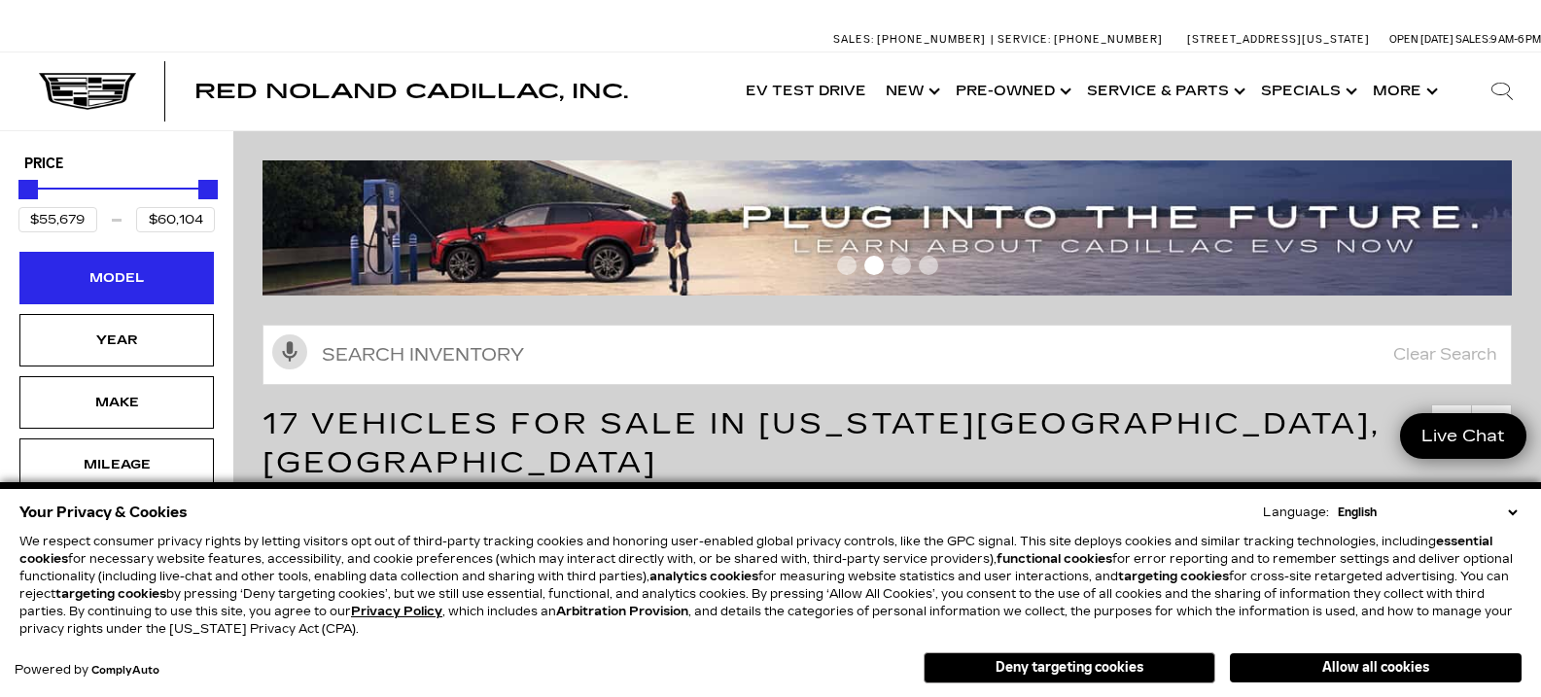
click at [161, 266] on div "Model" at bounding box center [116, 278] width 194 height 53
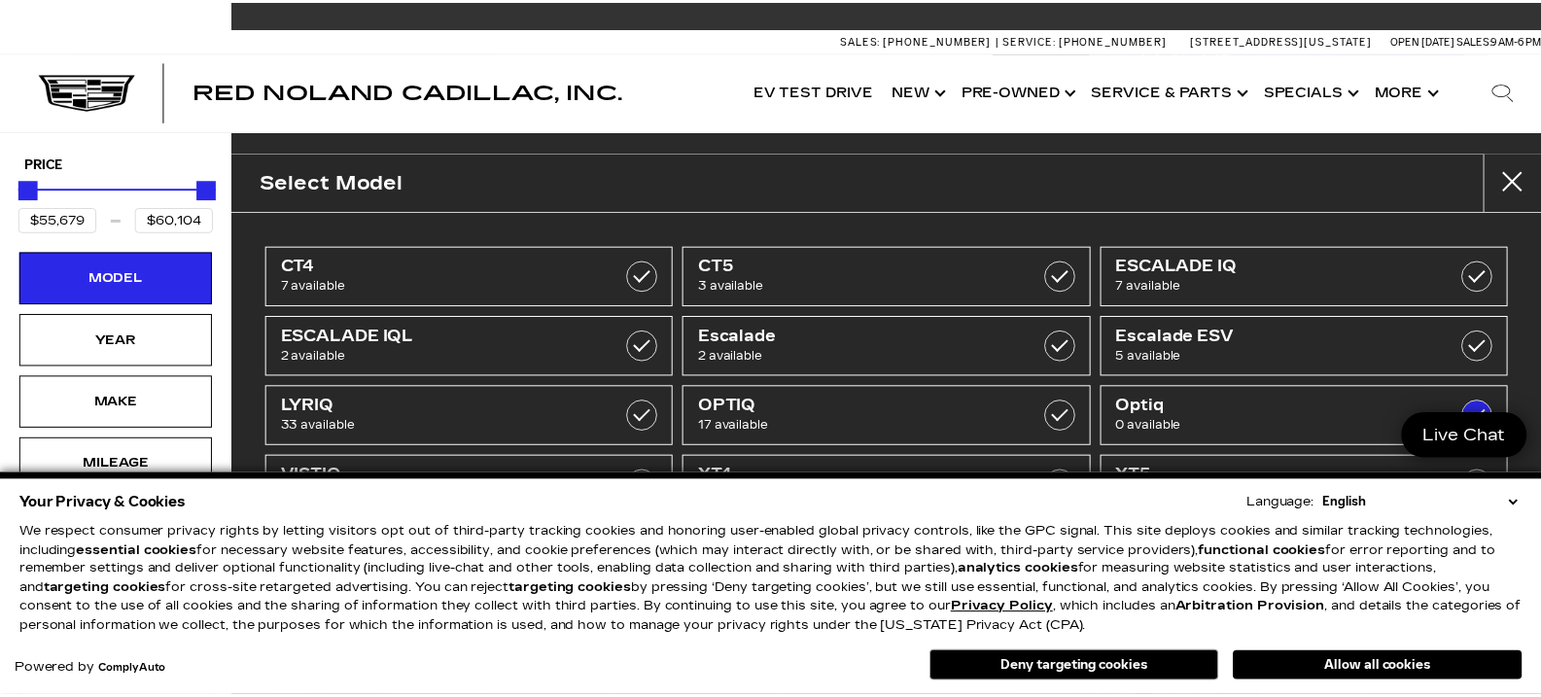
scroll to position [107, 0]
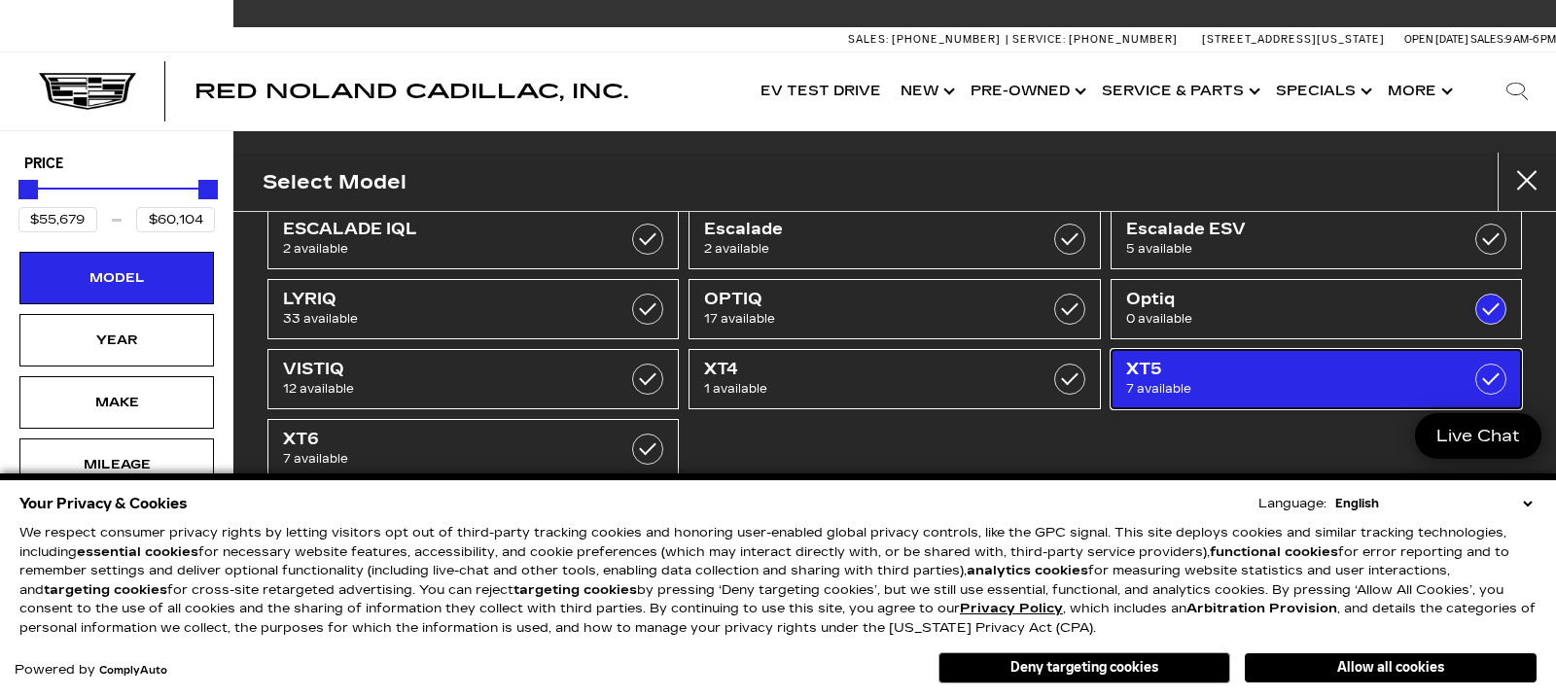
click at [1393, 379] on span "7 available" at bounding box center [1288, 388] width 324 height 19
type input "$65,085"
checkbox input "true"
click at [1398, 368] on span "XT5" at bounding box center [1288, 369] width 324 height 19
type input "$60,104"
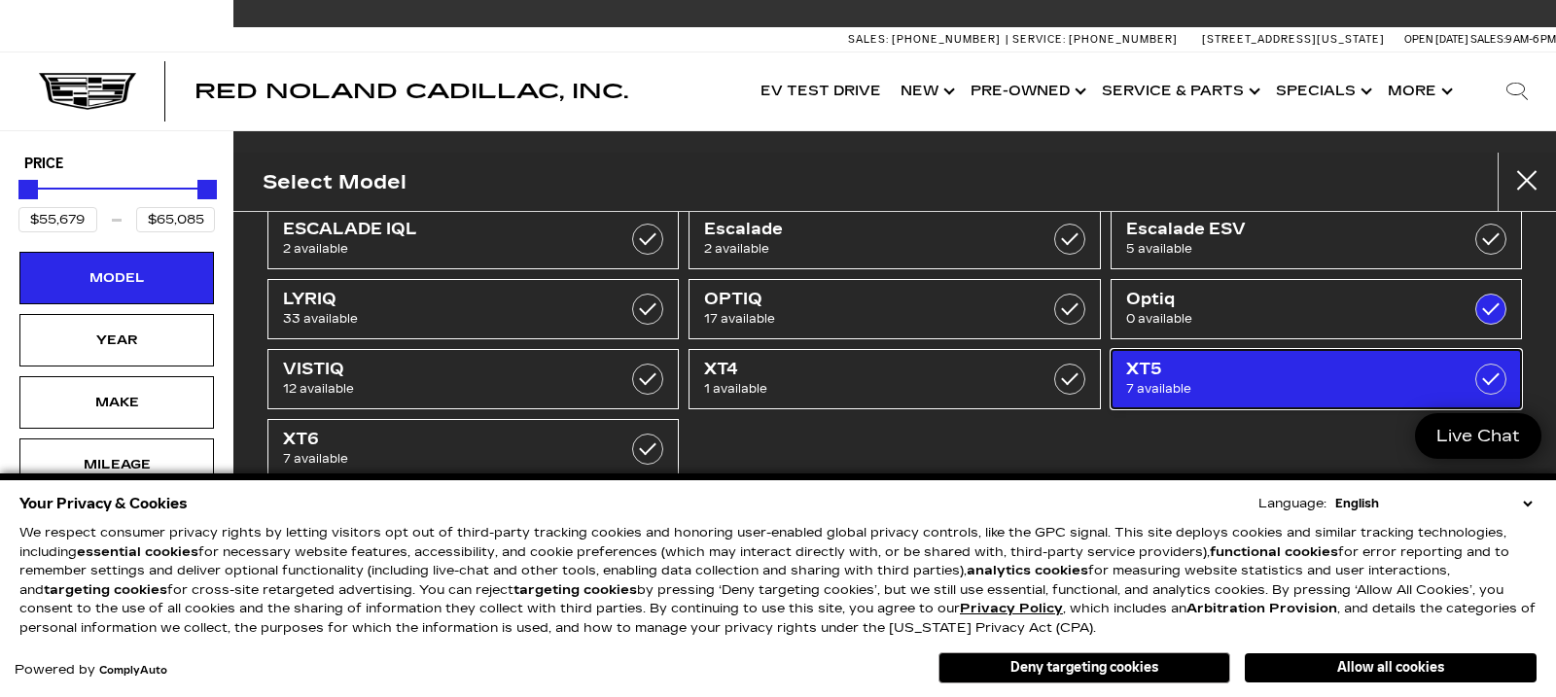
checkbox input "false"
click at [1397, 368] on span "XT5" at bounding box center [1288, 369] width 324 height 19
type input "$65,085"
checkbox input "true"
click at [1475, 369] on div at bounding box center [1490, 379] width 31 height 31
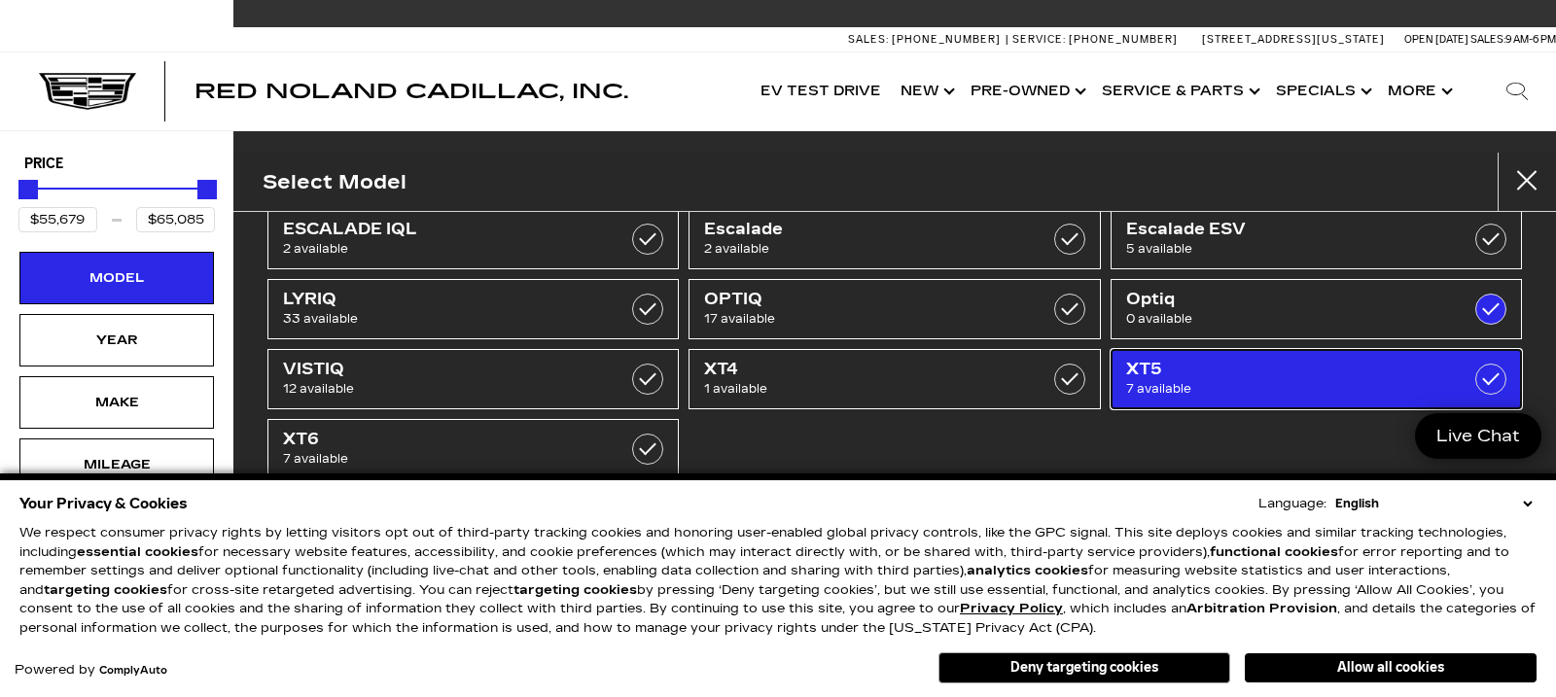
type input "$60,104"
checkbox input "false"
click at [1475, 371] on label at bounding box center [1490, 379] width 31 height 31
type input "$65,085"
checkbox input "true"
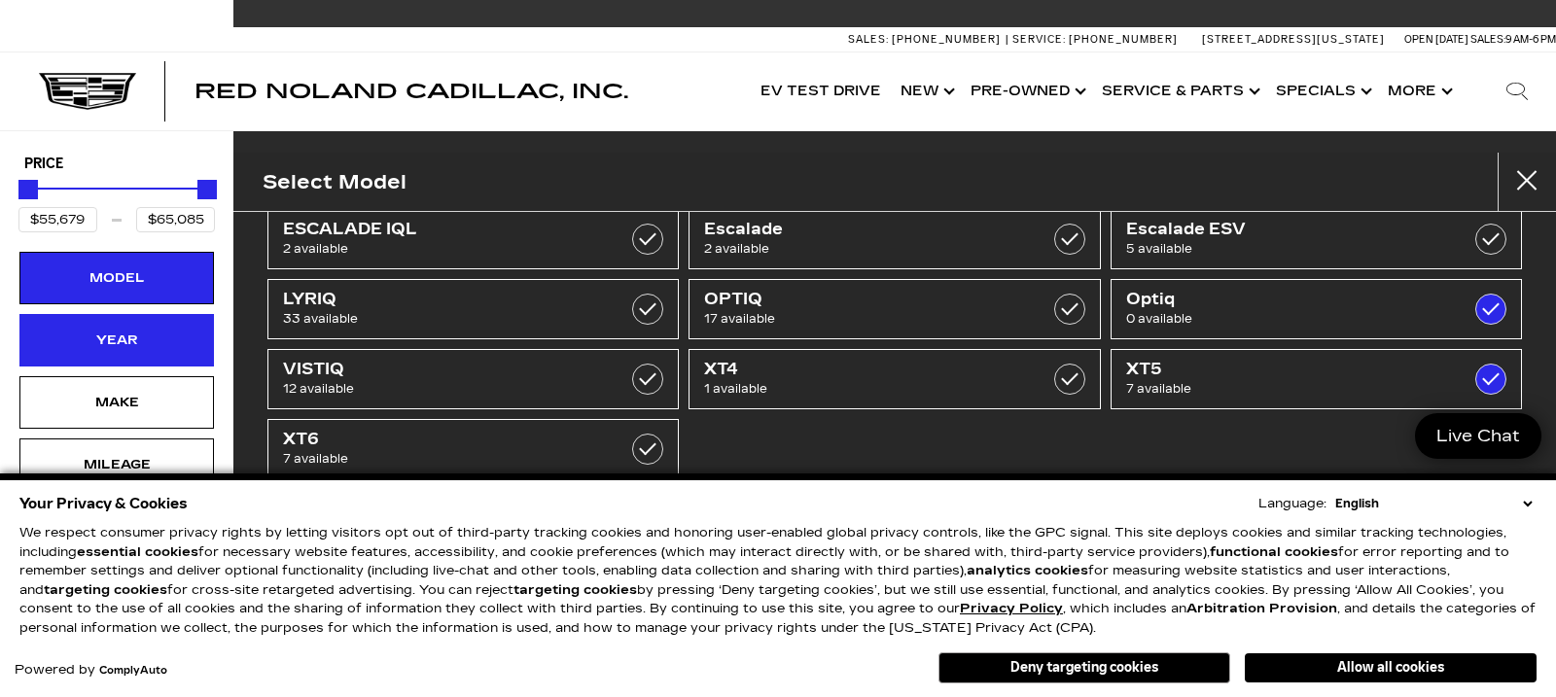
click at [144, 333] on div "Year" at bounding box center [116, 340] width 97 height 21
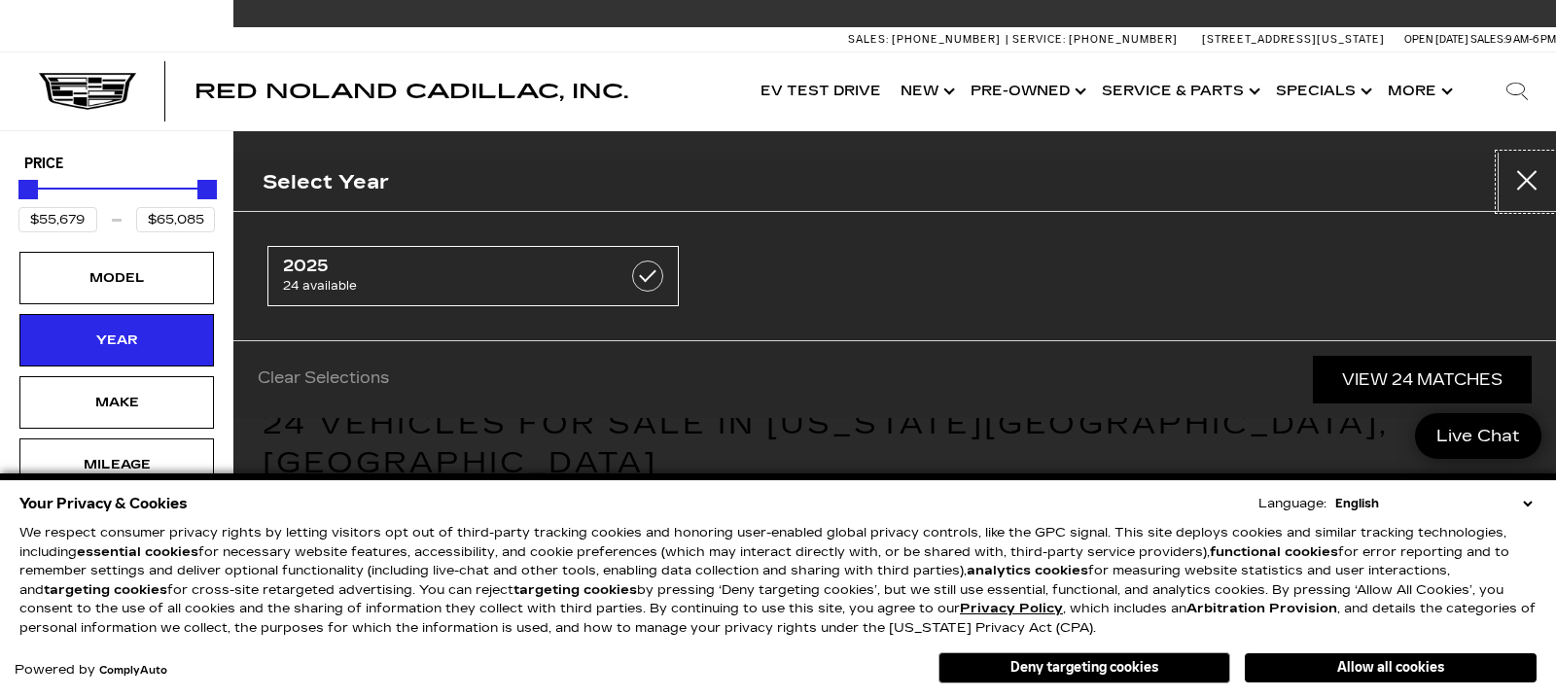
click at [1522, 176] on button "Close" at bounding box center [1526, 182] width 58 height 58
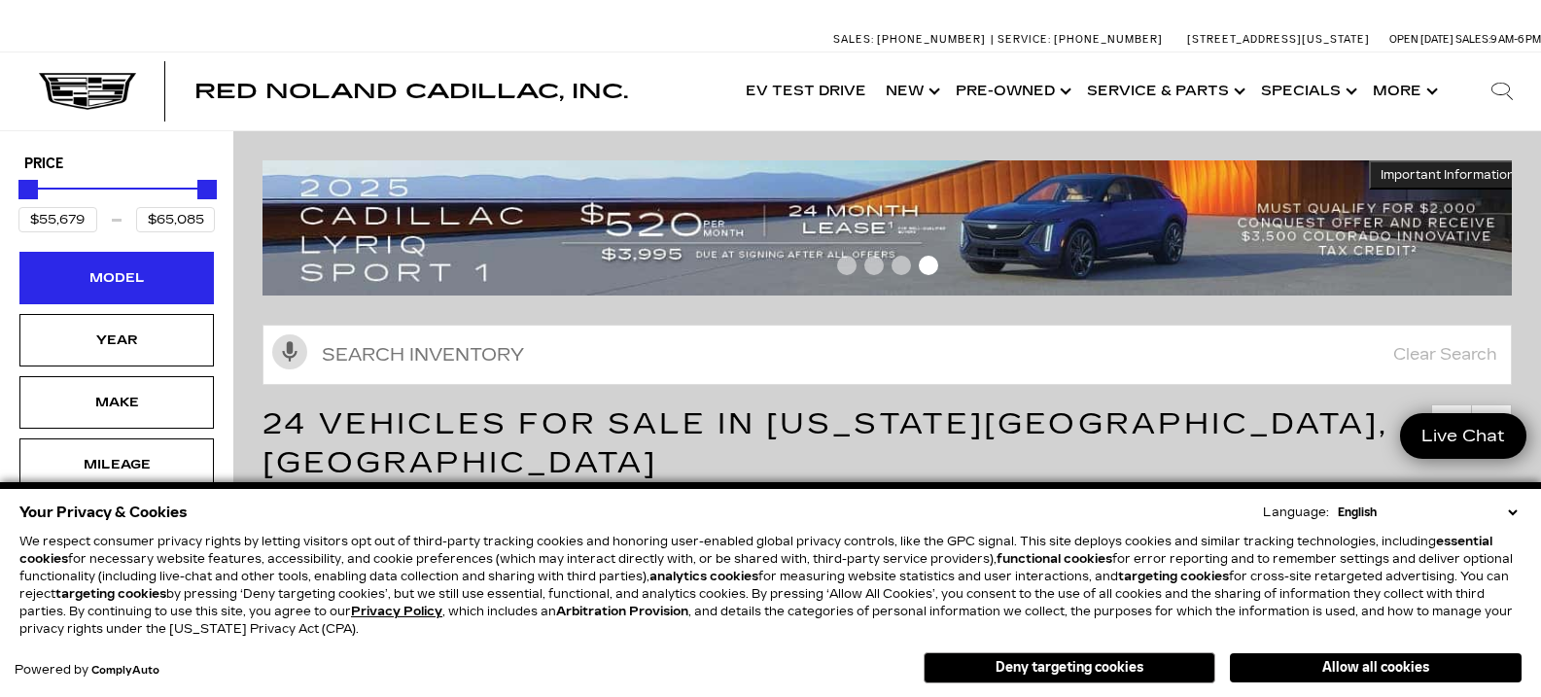
click at [131, 267] on div "Model" at bounding box center [116, 277] width 97 height 21
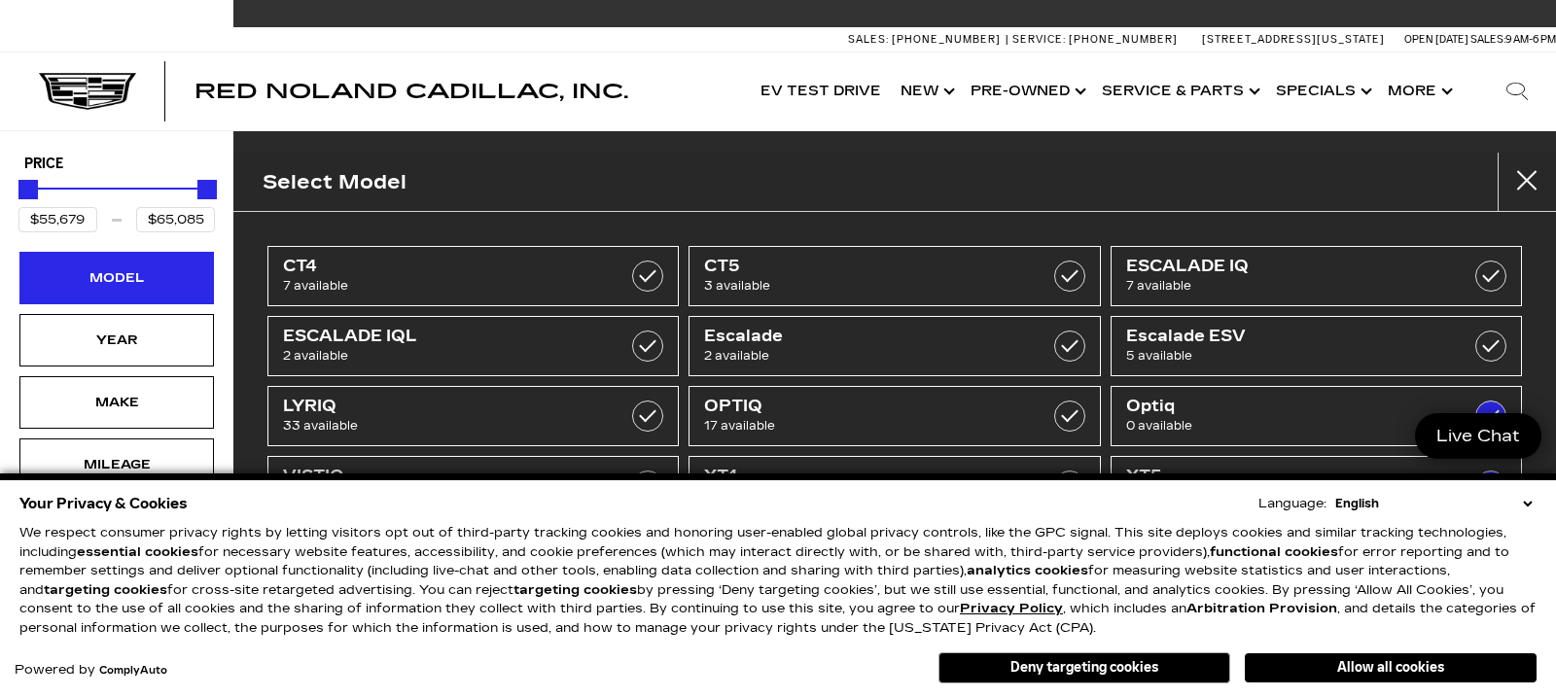
click at [131, 269] on div "Model" at bounding box center [116, 277] width 97 height 21
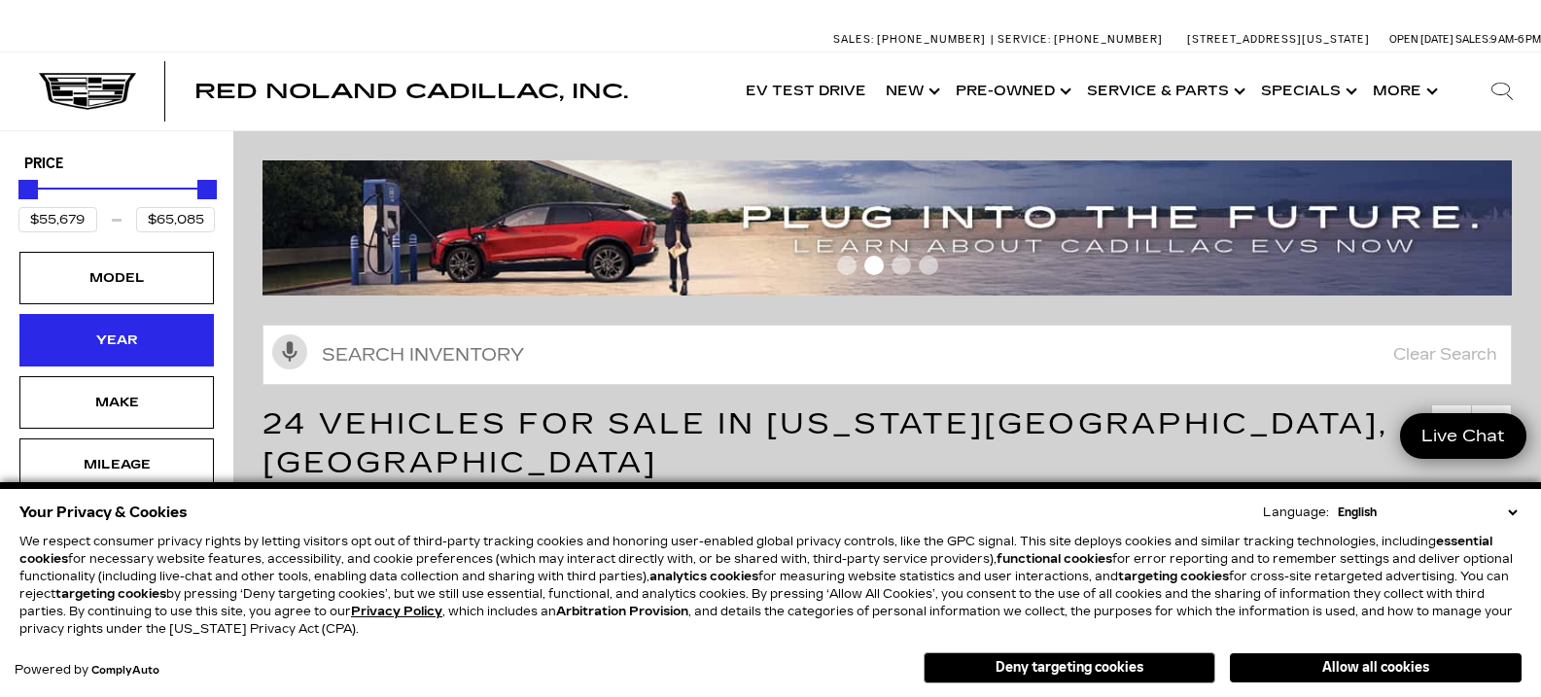
click at [126, 337] on div "Year" at bounding box center [116, 340] width 97 height 21
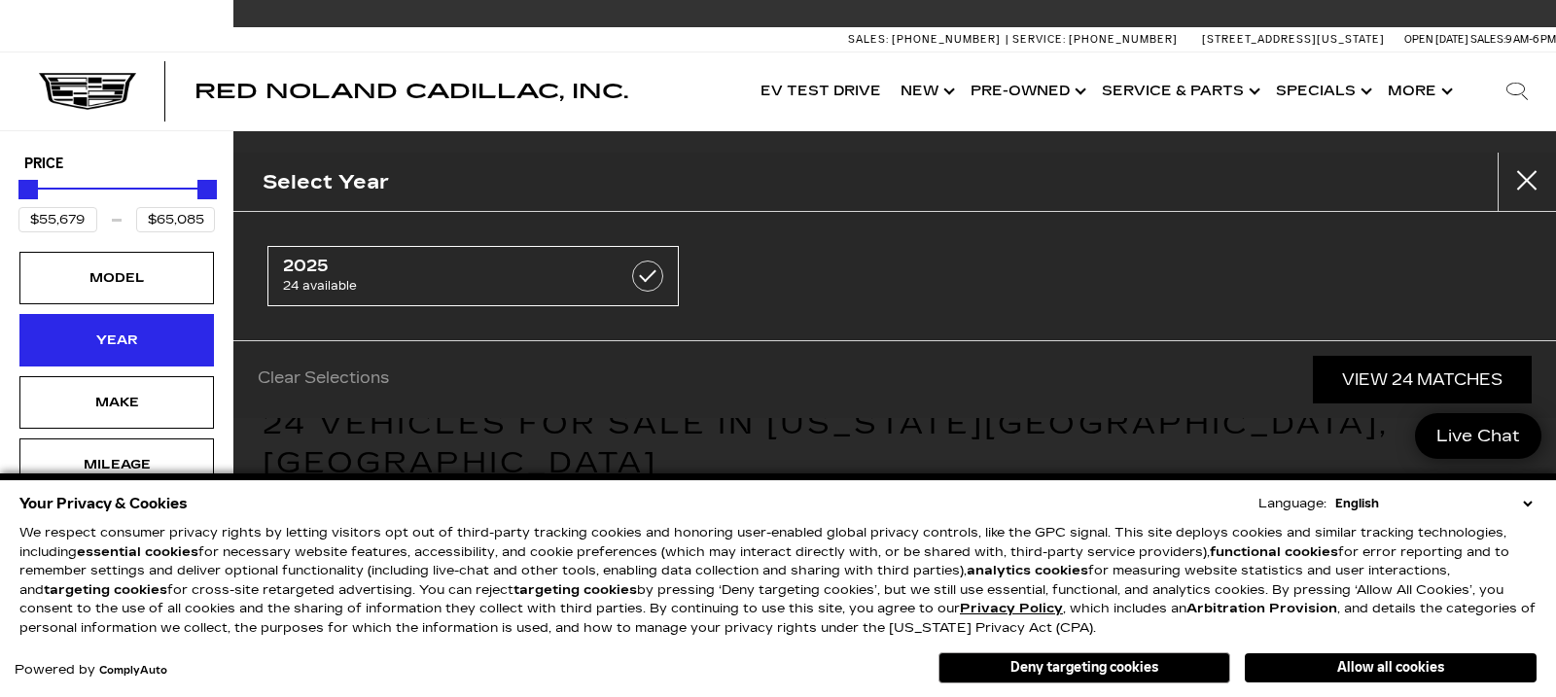
click at [126, 337] on div "Year" at bounding box center [116, 340] width 97 height 21
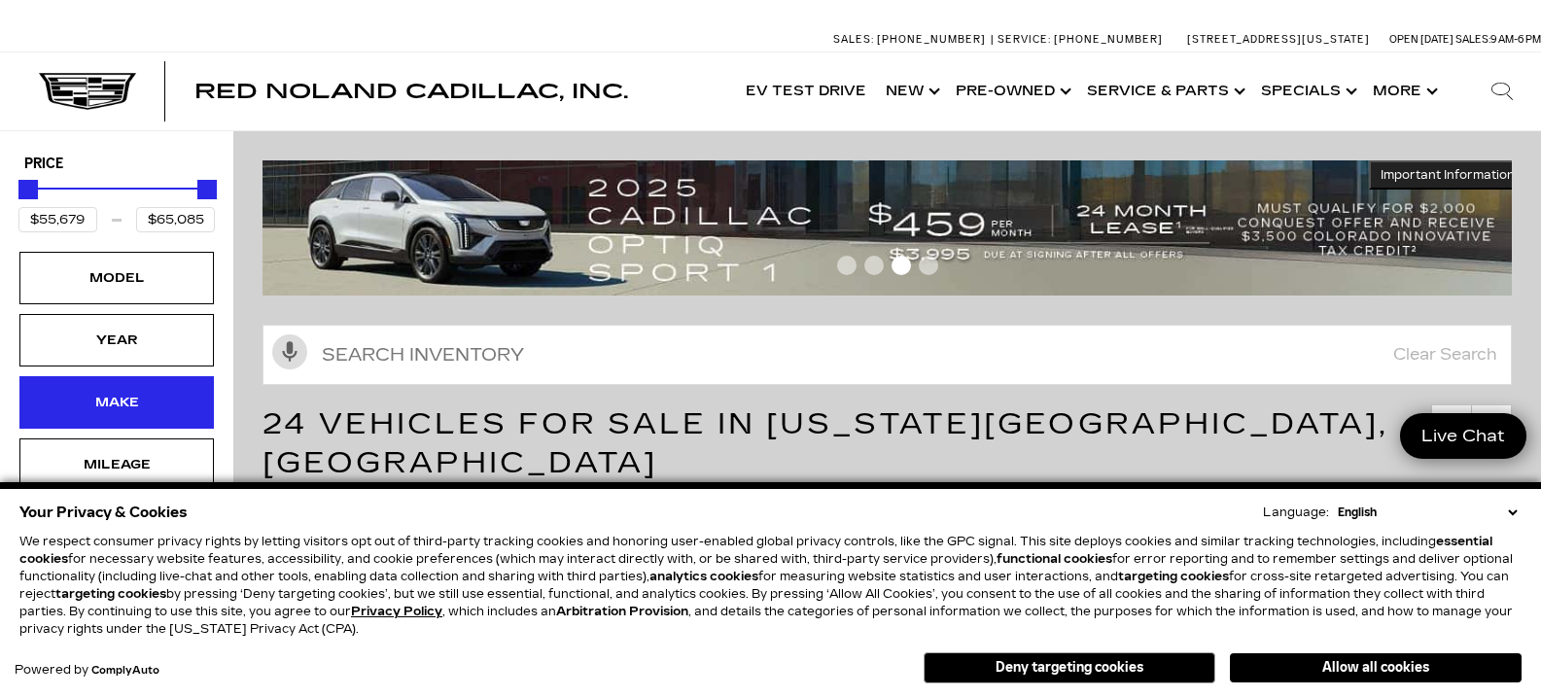
click at [139, 395] on div "Make" at bounding box center [116, 402] width 97 height 21
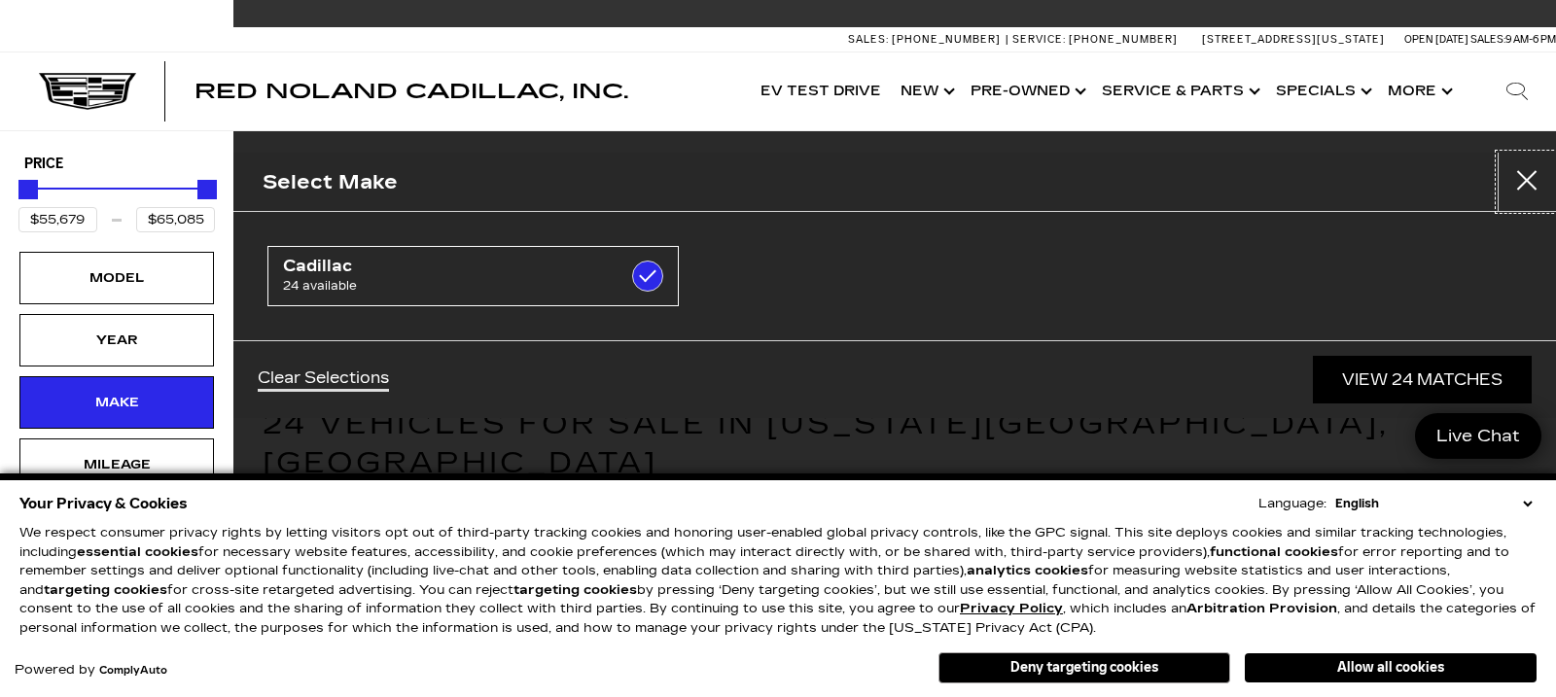
click at [1529, 178] on button "Close" at bounding box center [1526, 182] width 58 height 58
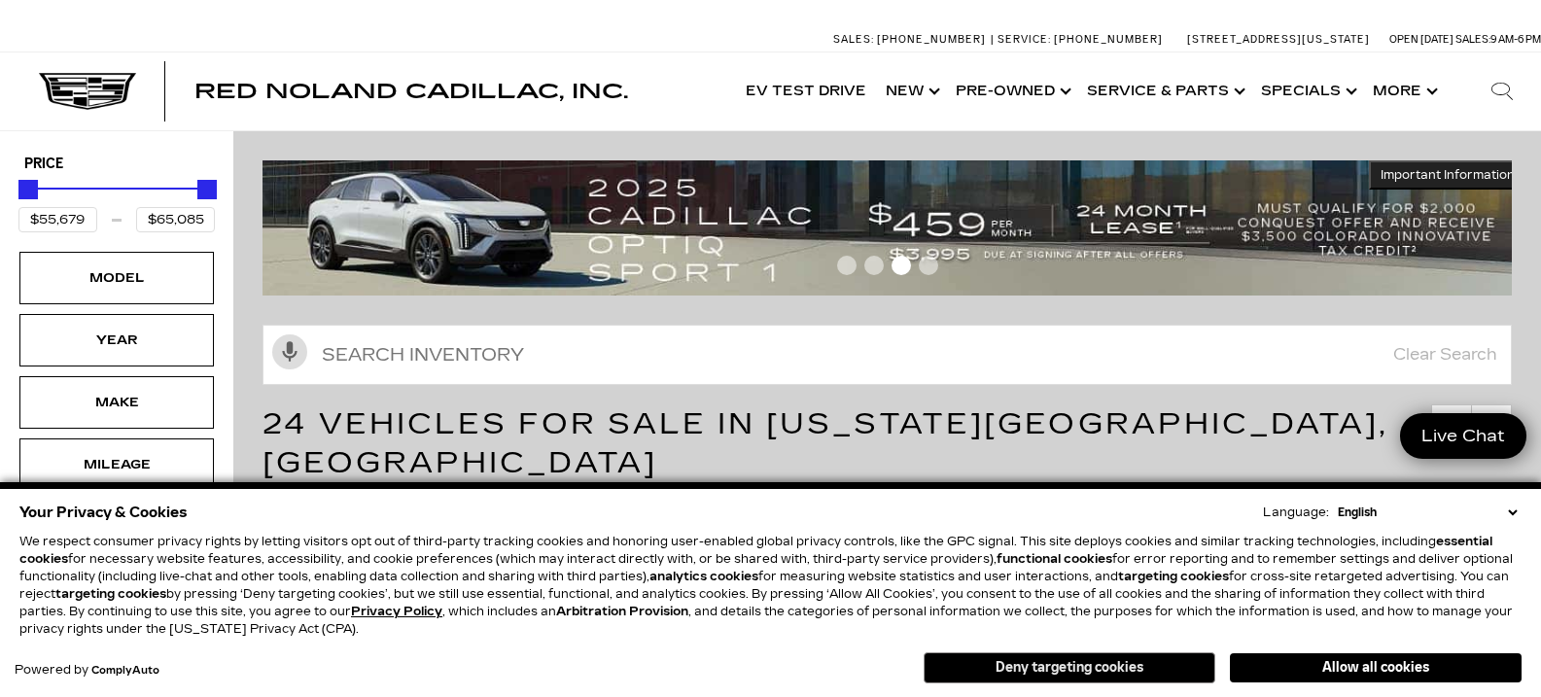
click at [1157, 664] on button "Deny targeting cookies" at bounding box center [1070, 667] width 292 height 31
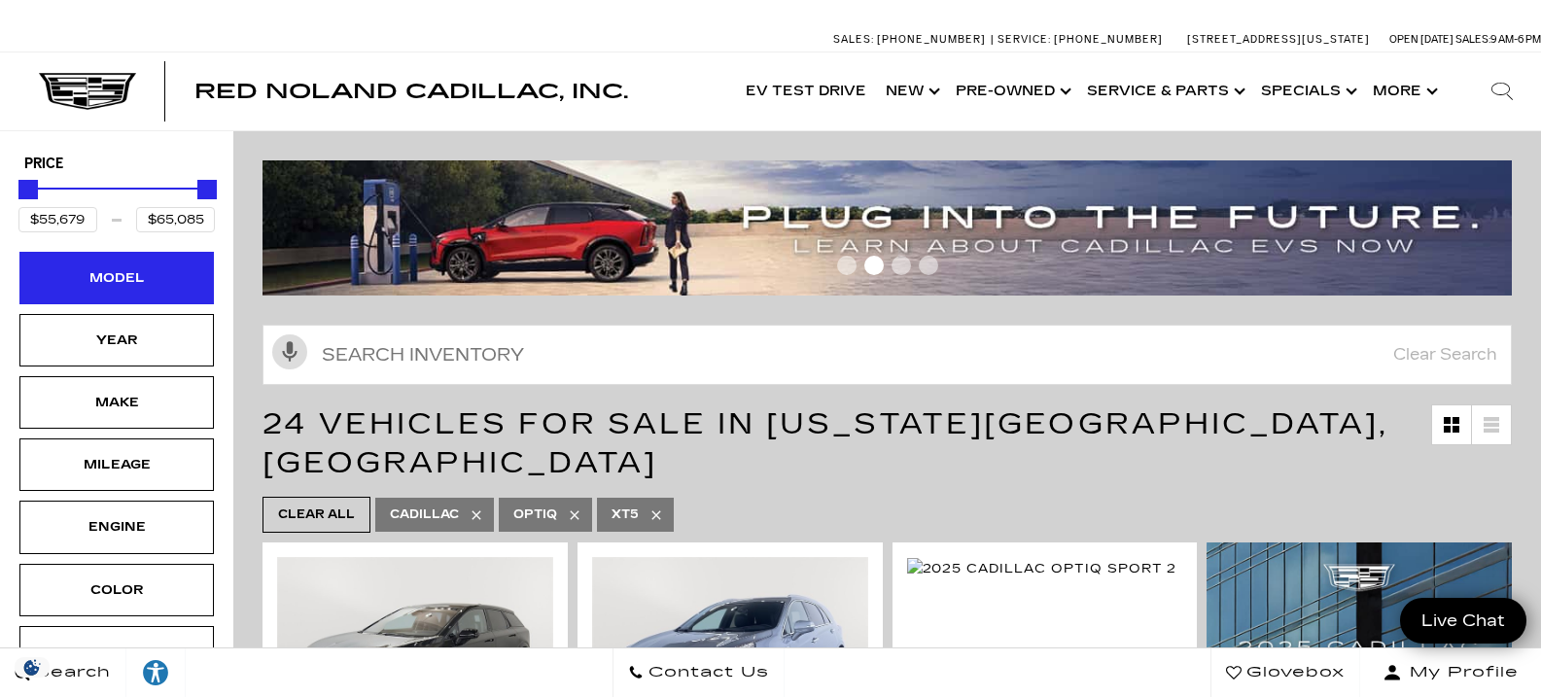
click at [99, 269] on div "Model" at bounding box center [116, 277] width 97 height 21
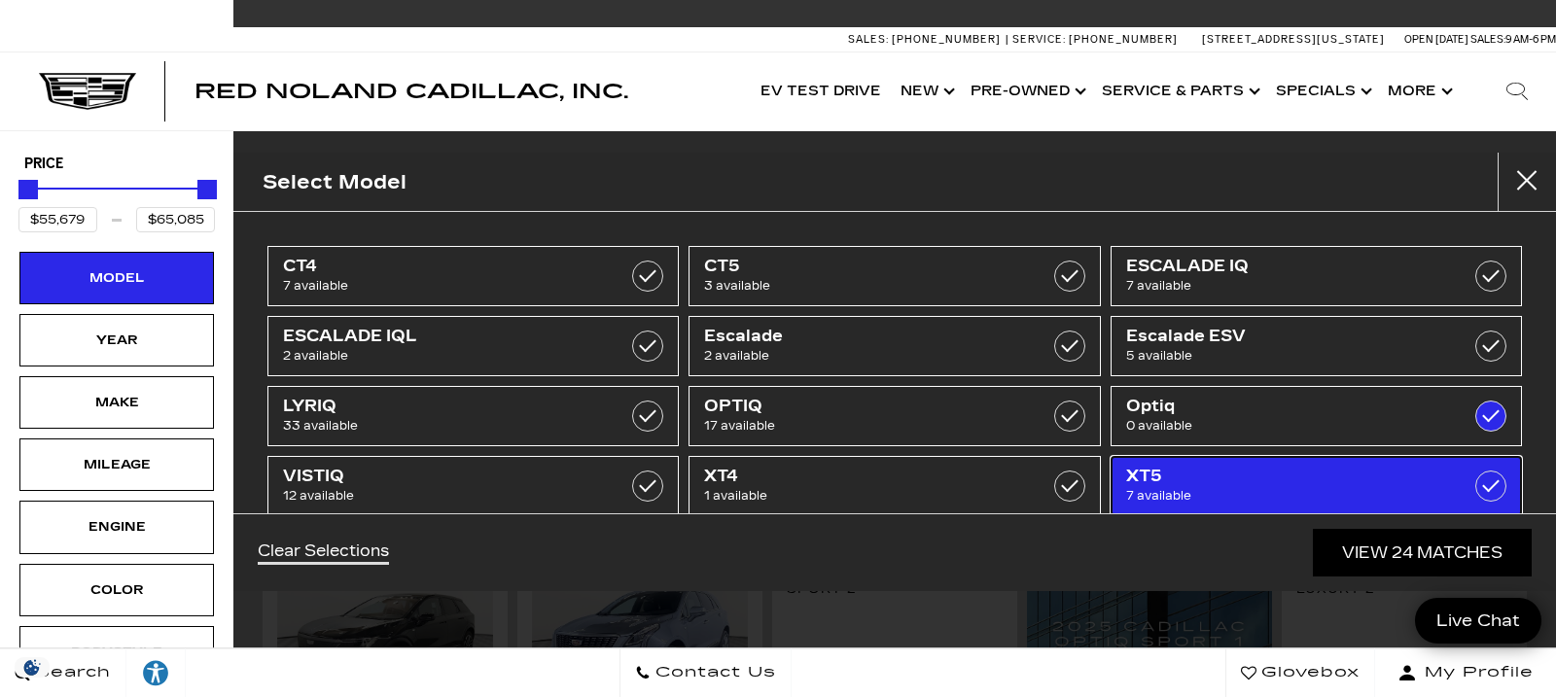
click at [1197, 478] on span "XT5" at bounding box center [1288, 476] width 324 height 19
type input "$60,104"
checkbox input "false"
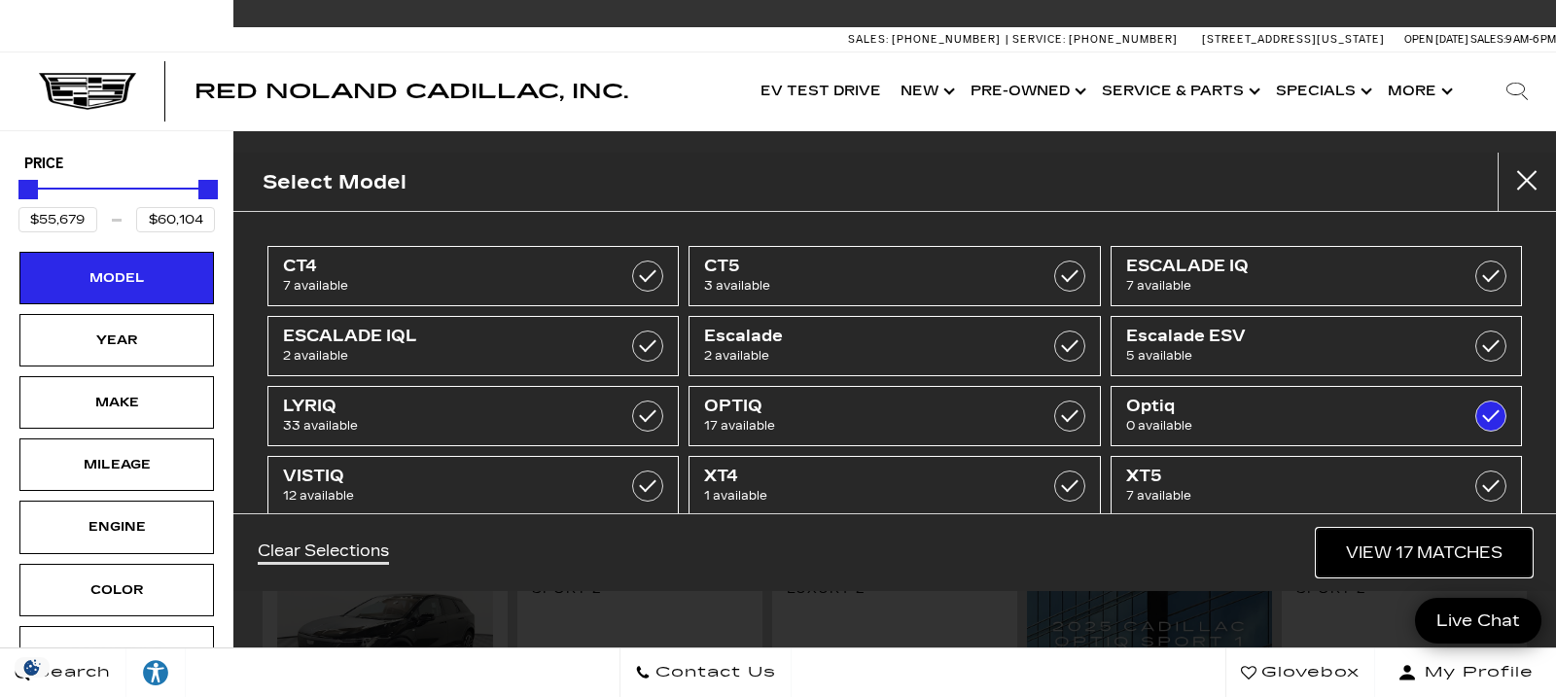
click at [1380, 551] on link "View 17 Matches" at bounding box center [1424, 553] width 215 height 48
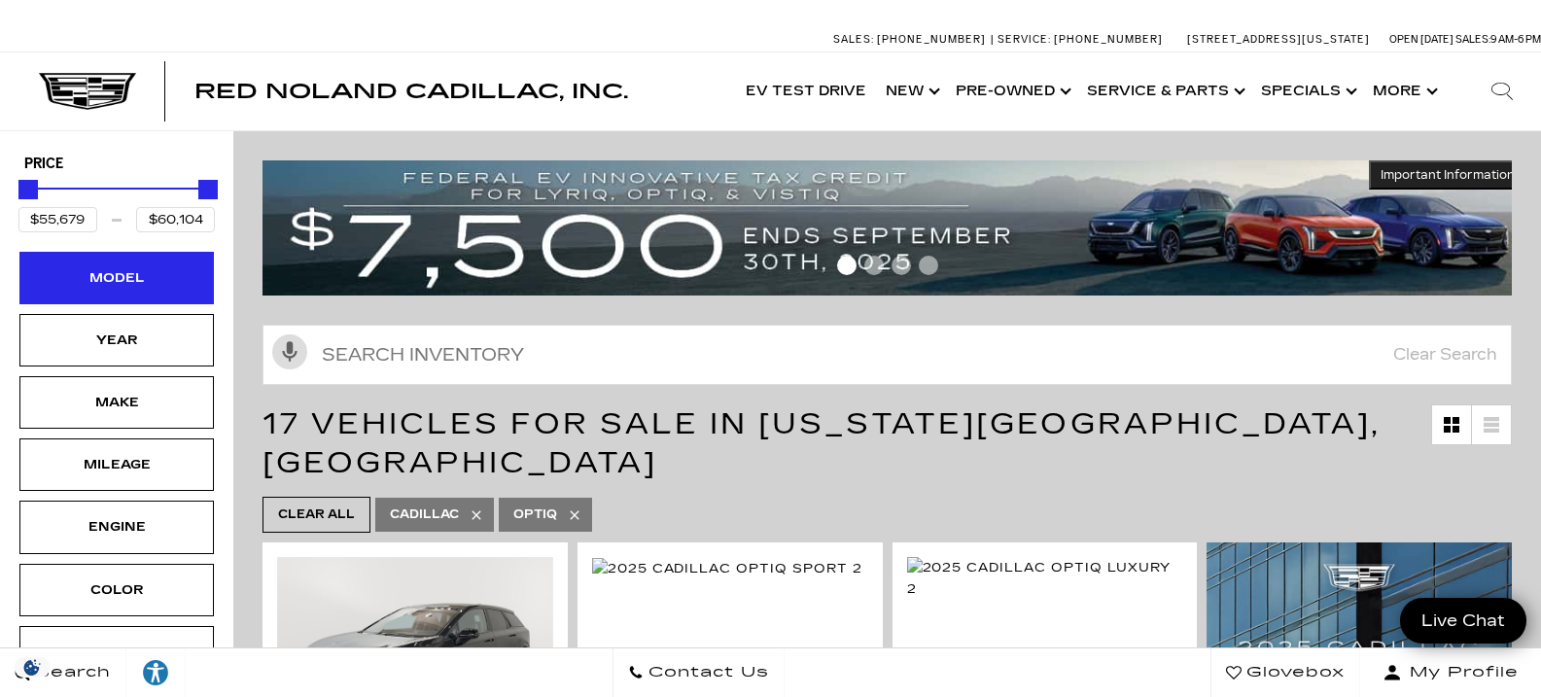
click at [114, 277] on div "Model" at bounding box center [116, 277] width 97 height 21
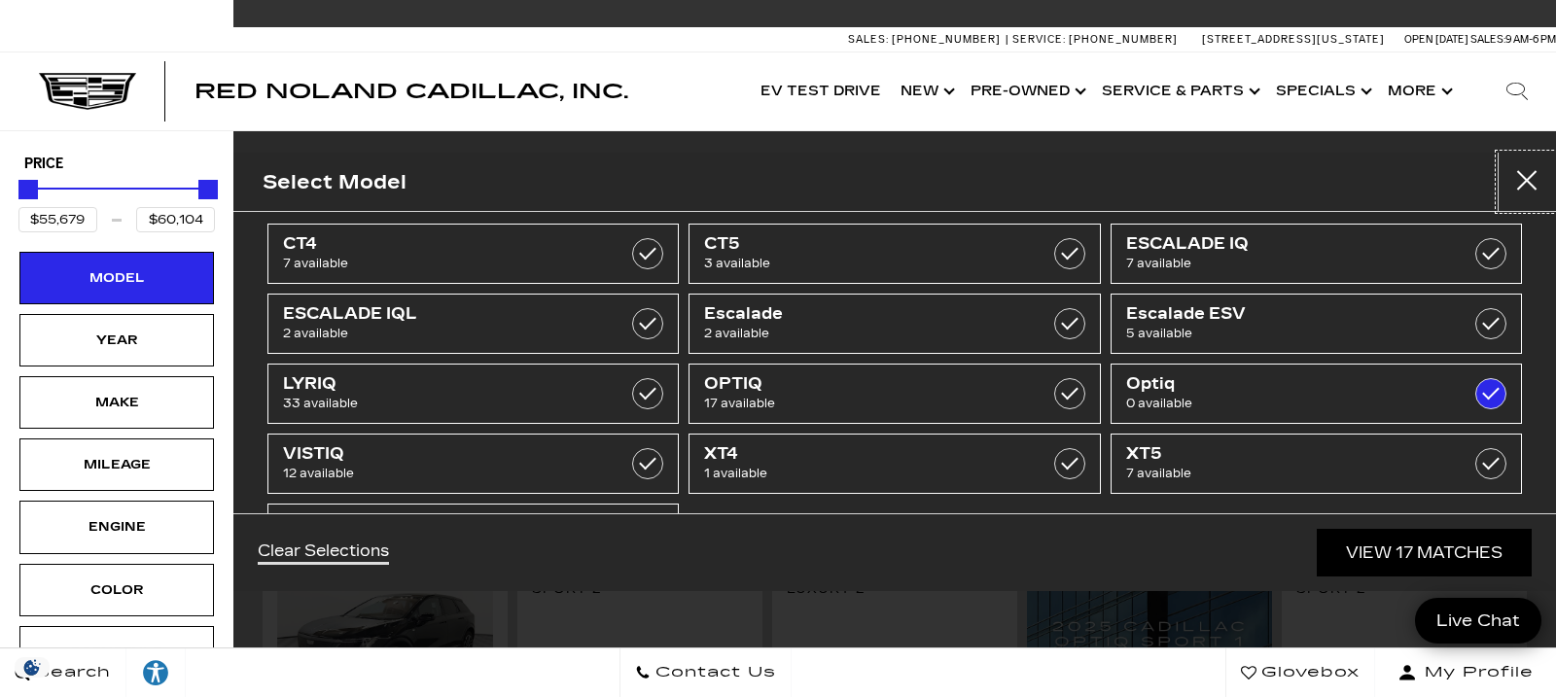
scroll to position [26, 0]
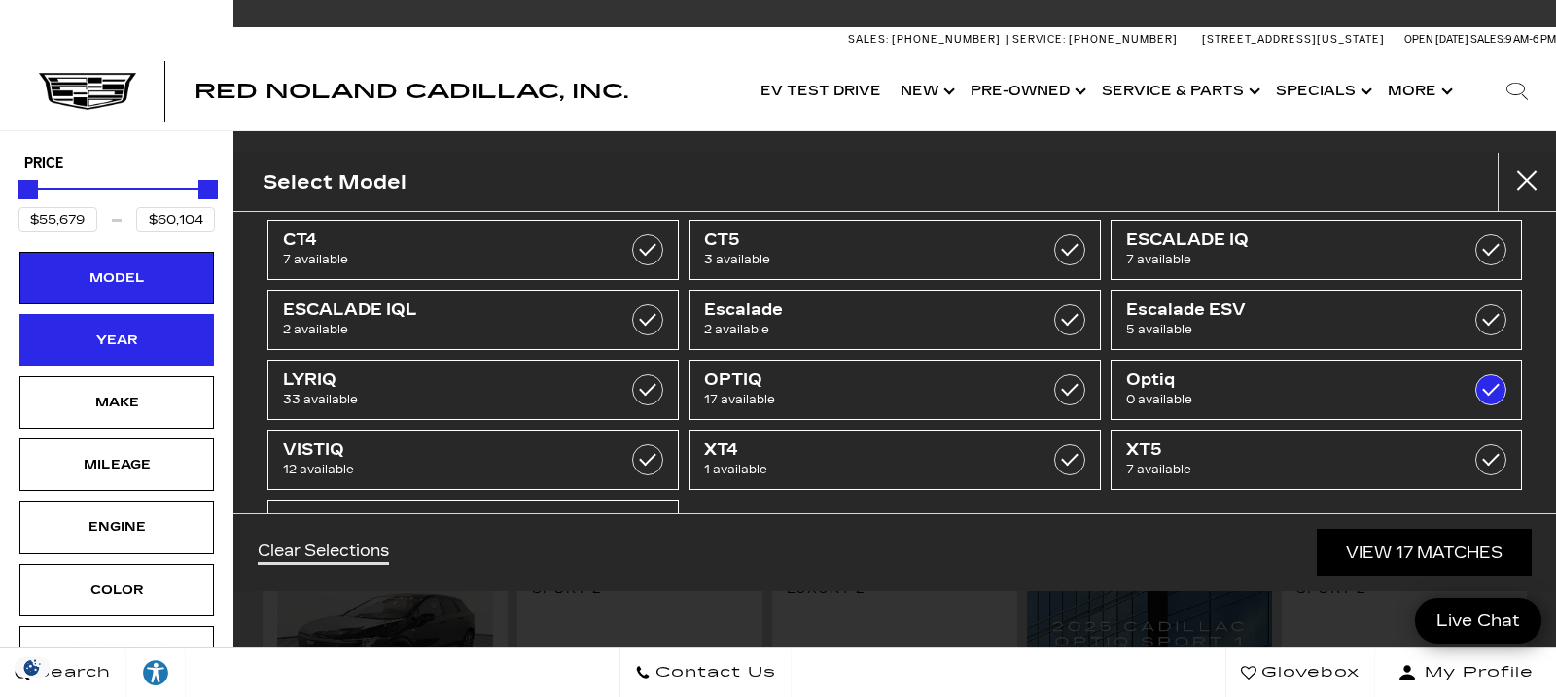
click at [169, 352] on div "Year" at bounding box center [116, 340] width 194 height 53
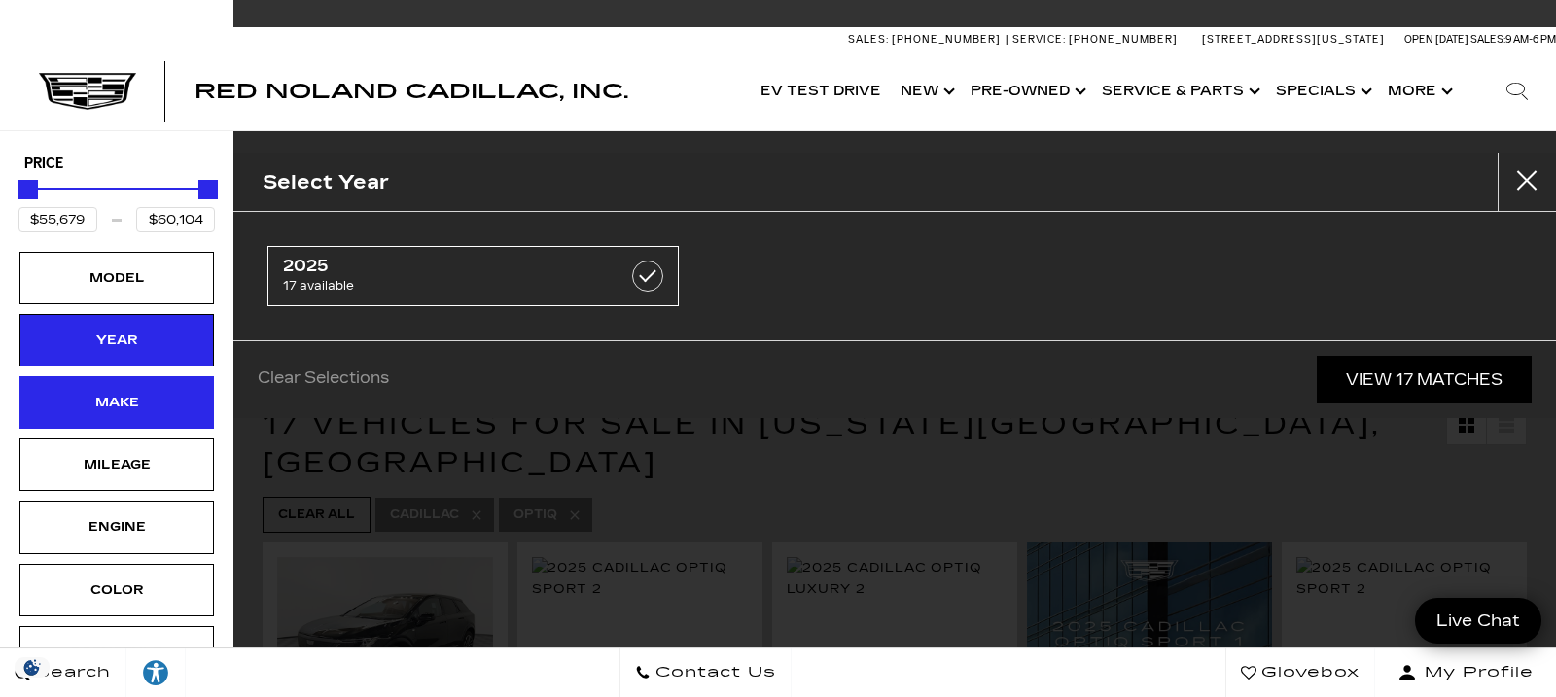
click at [164, 392] on div "Make" at bounding box center [116, 402] width 97 height 21
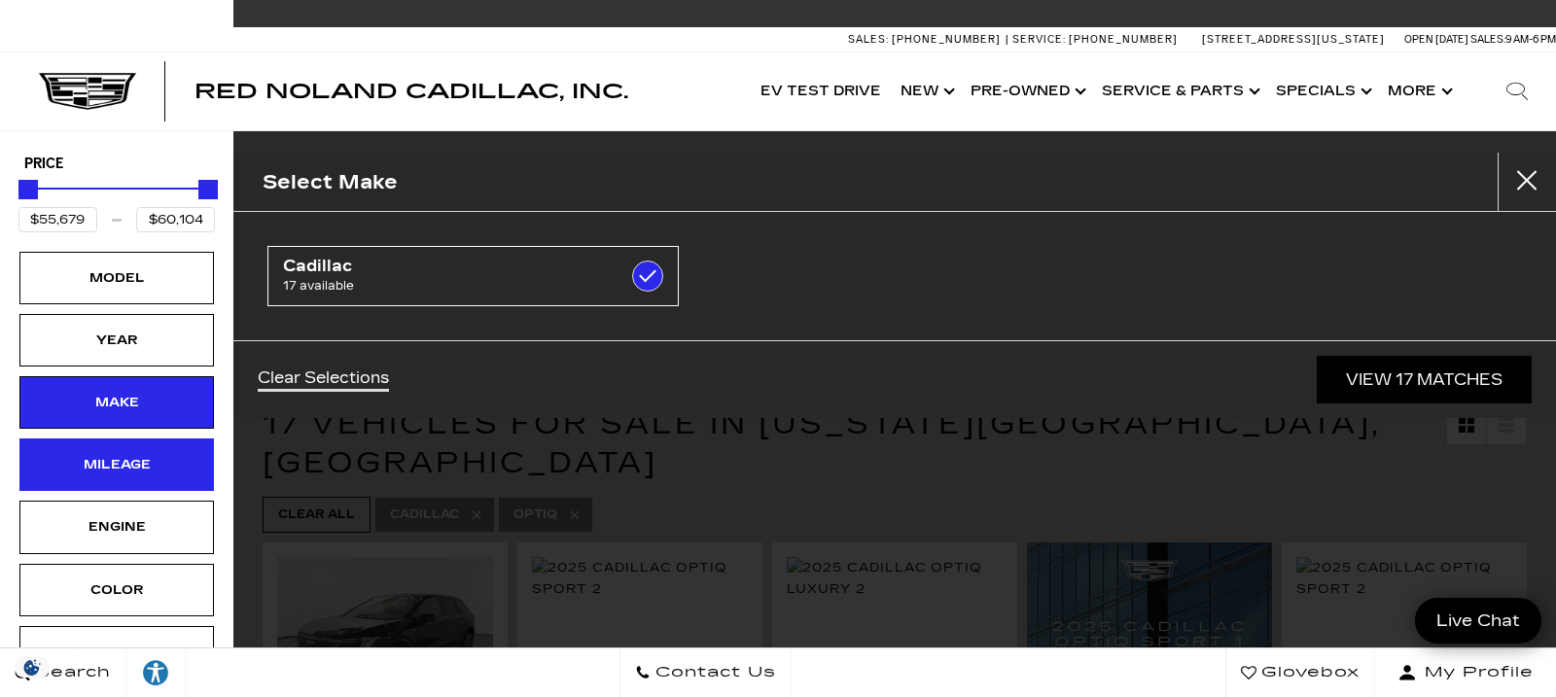
click at [164, 472] on div "Mileage" at bounding box center [116, 464] width 97 height 21
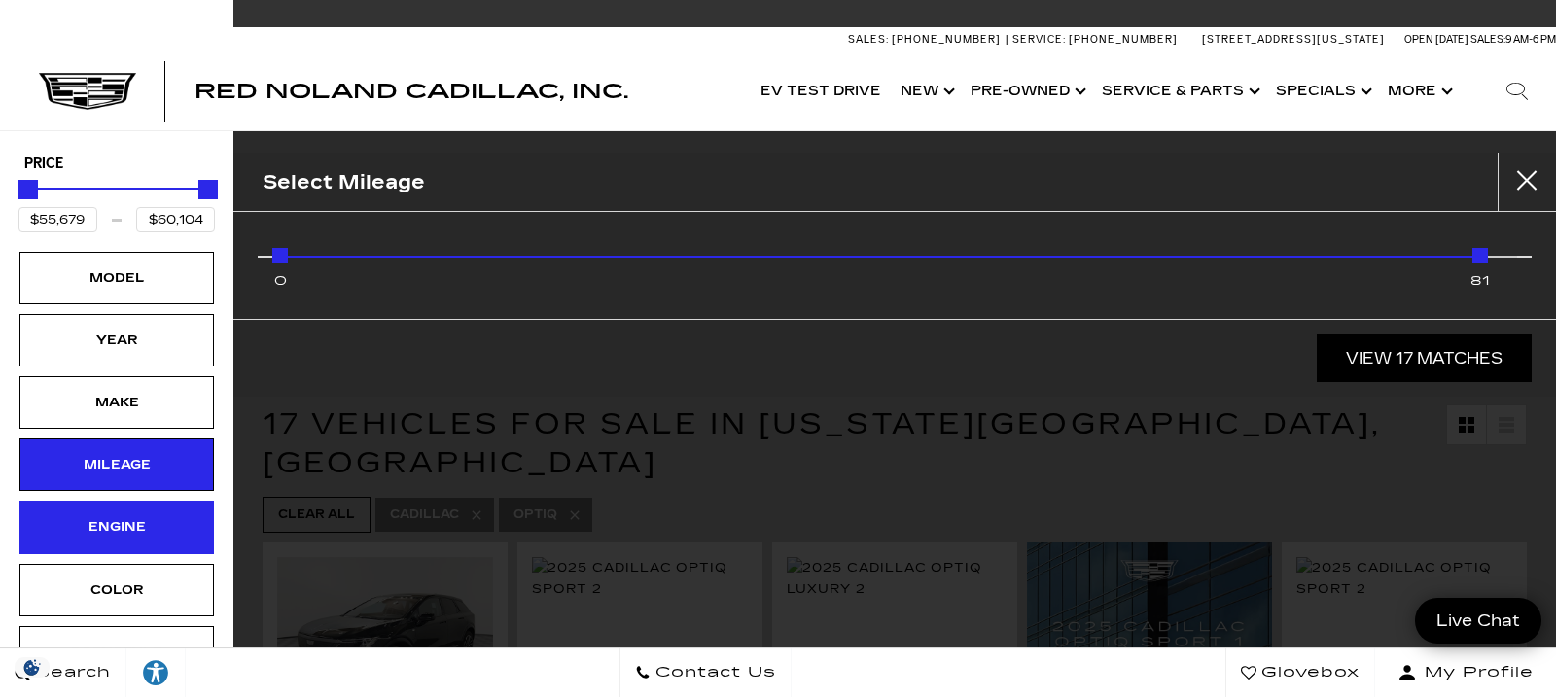
click at [171, 526] on div "Engine" at bounding box center [116, 527] width 194 height 53
